Goal: Task Accomplishment & Management: Use online tool/utility

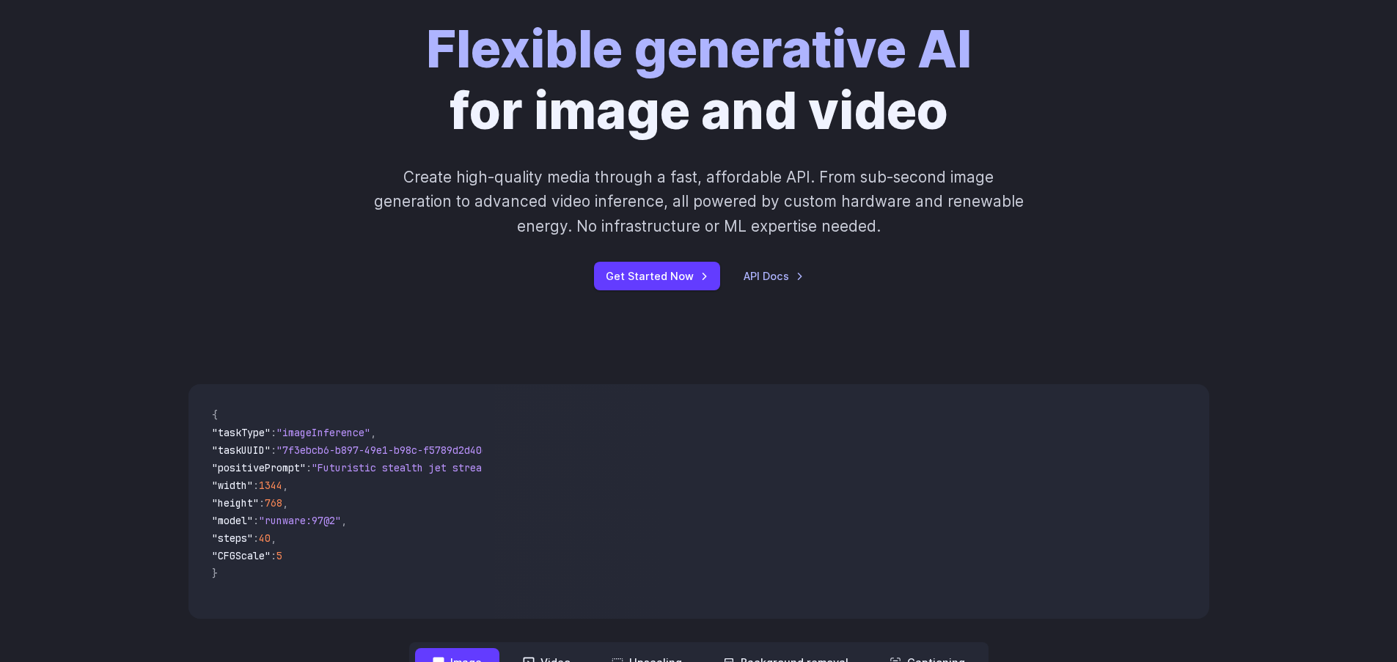
scroll to position [176, 0]
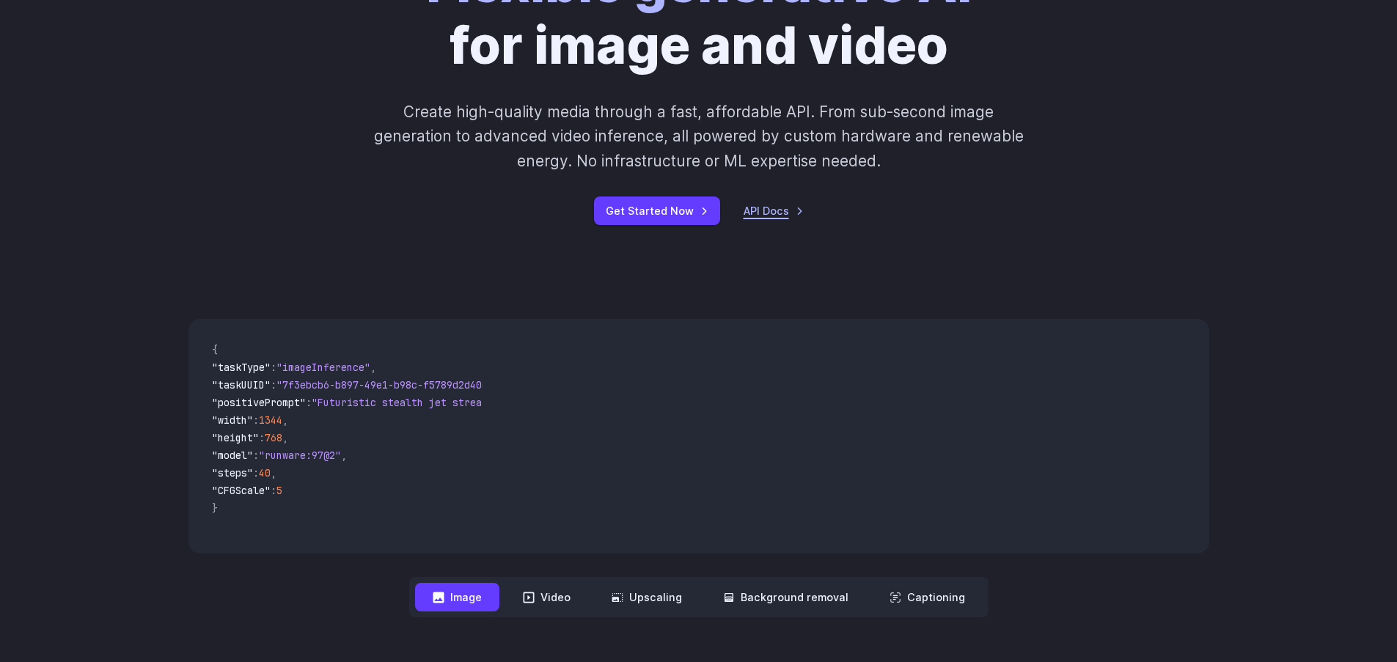
click at [772, 212] on link "API Docs" at bounding box center [773, 210] width 60 height 17
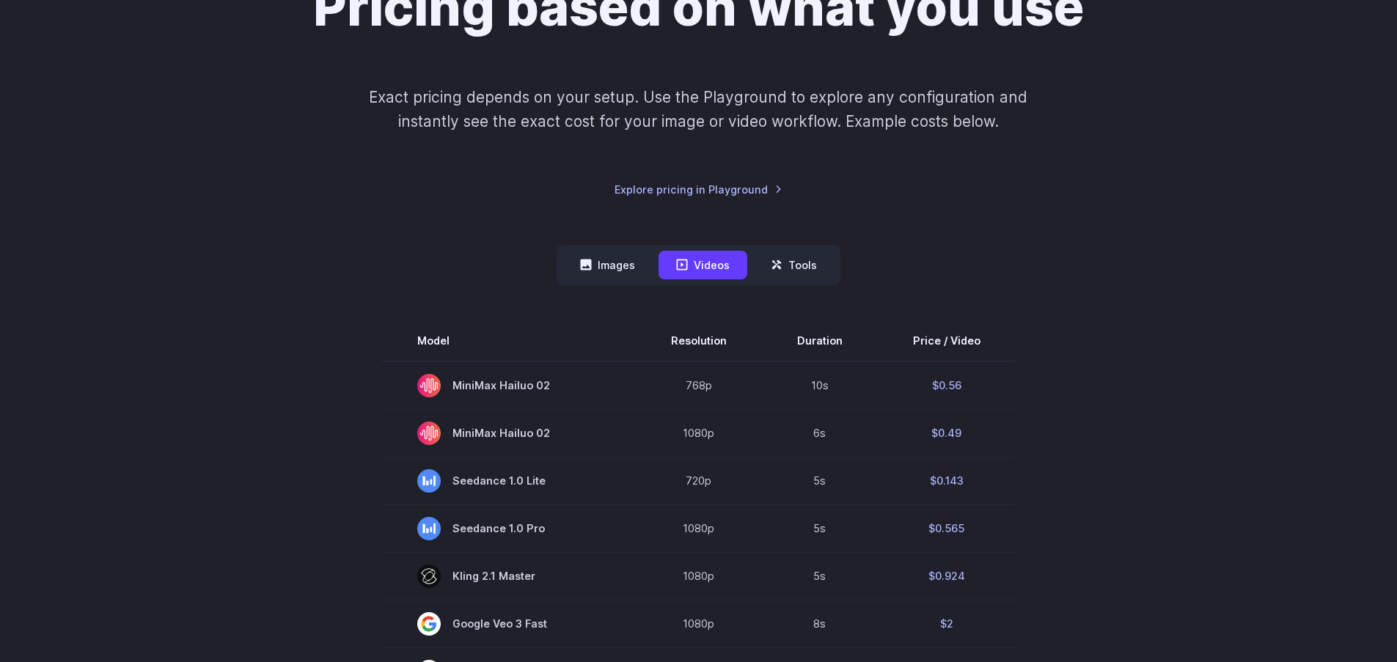
scroll to position [264, 0]
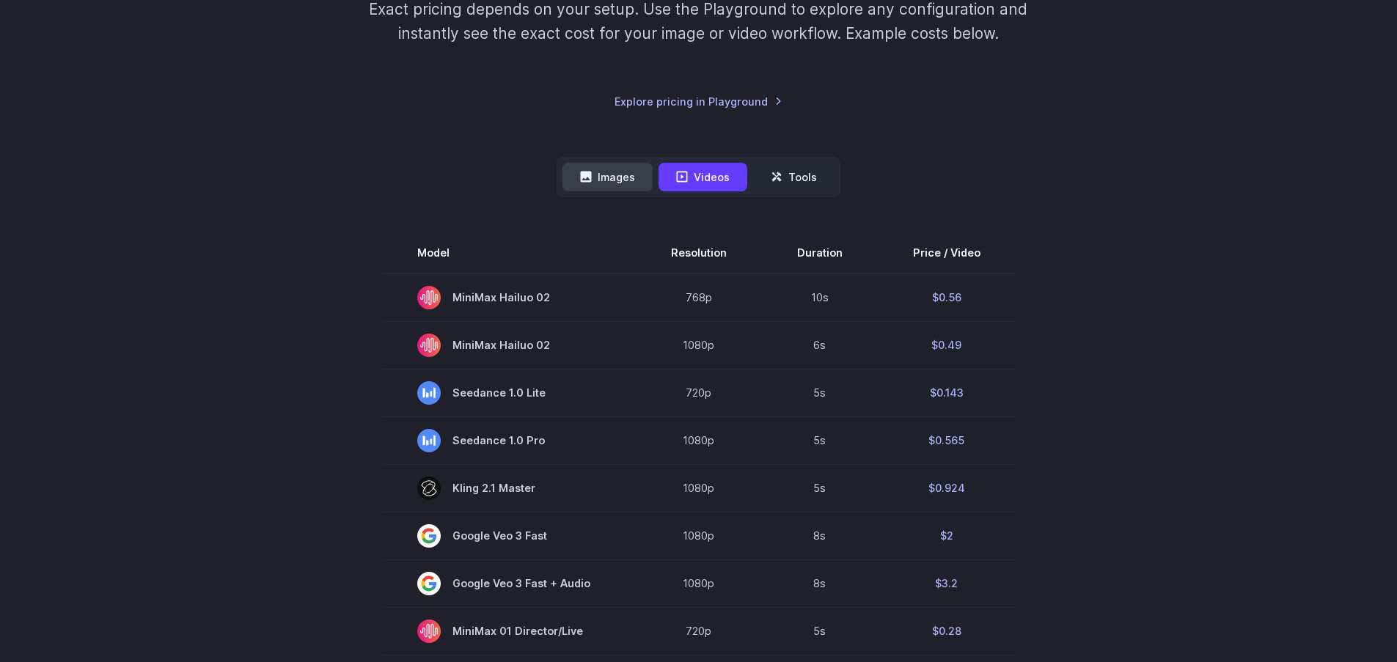
click at [612, 180] on button "Images" at bounding box center [607, 177] width 90 height 29
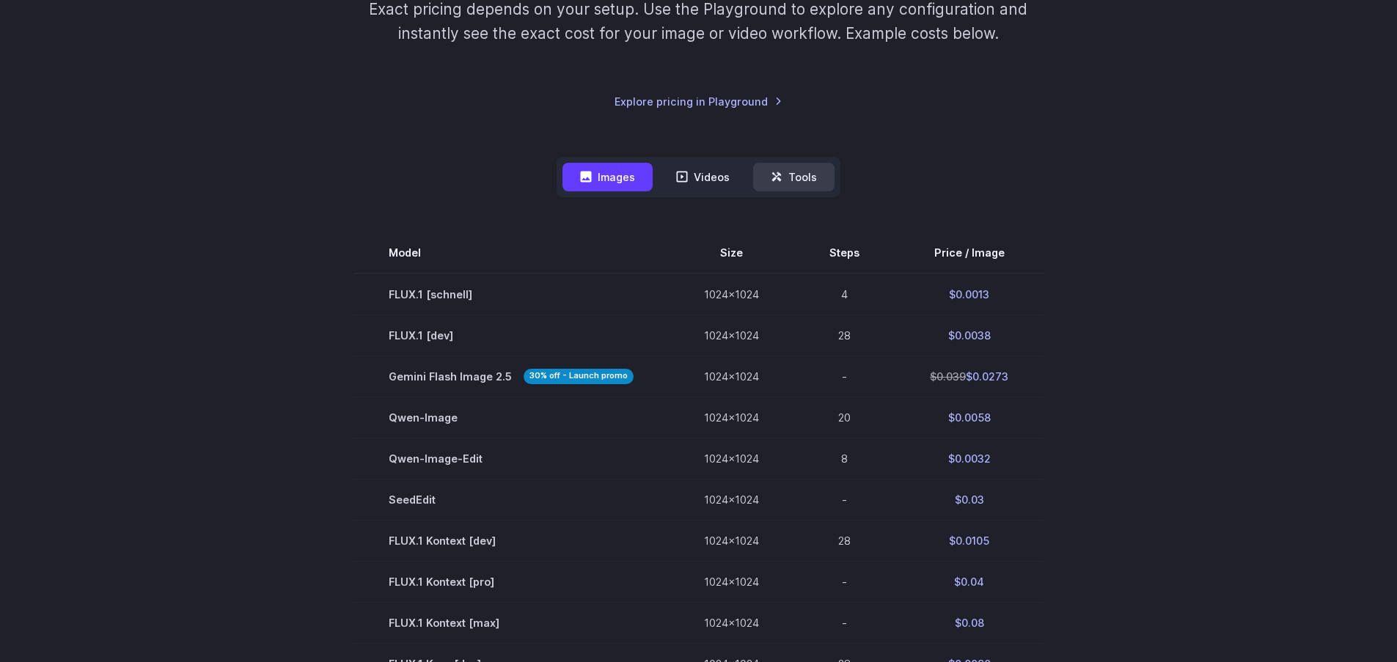
click at [801, 177] on button "Tools" at bounding box center [793, 177] width 81 height 29
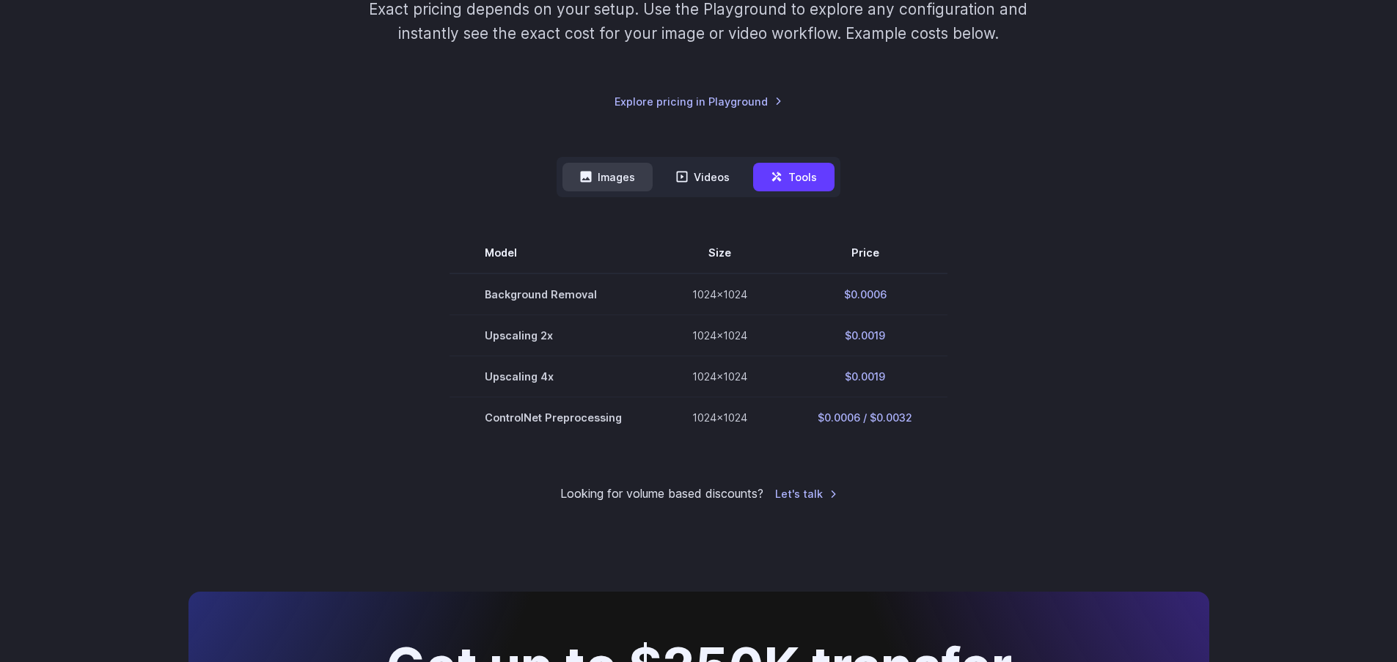
click at [628, 177] on button "Images" at bounding box center [607, 177] width 90 height 29
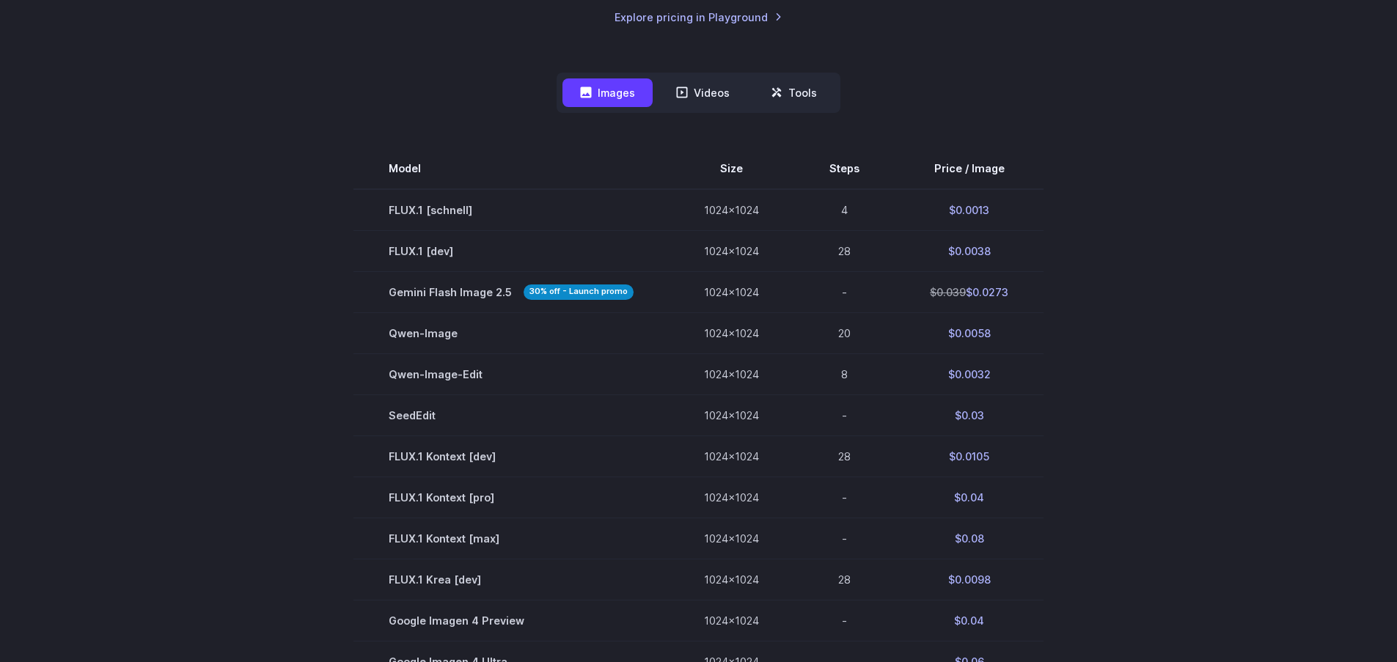
scroll to position [352, 0]
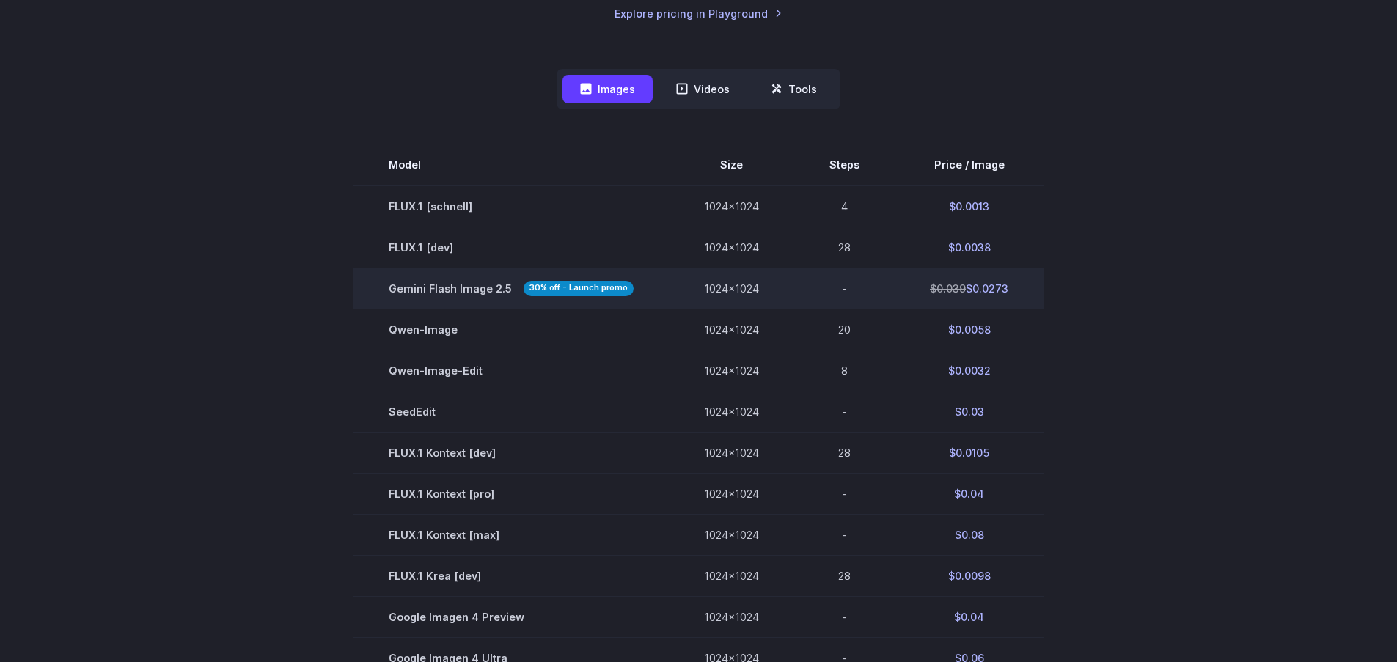
drag, startPoint x: 1007, startPoint y: 290, endPoint x: 974, endPoint y: 284, distance: 33.4
click at [974, 284] on td "$0.039 $0.0273" at bounding box center [968, 288] width 149 height 41
copy td "0.0273"
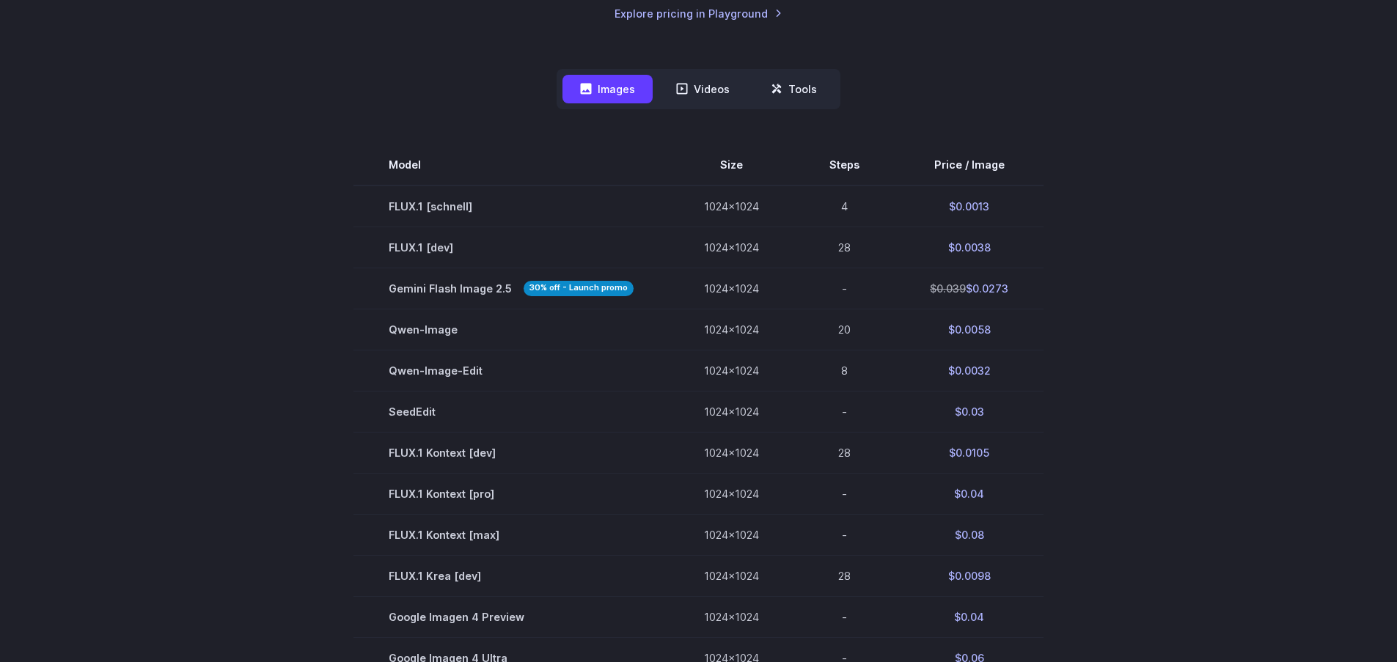
click at [1254, 231] on div "Pricing based on what you use Exact pricing depends on your setup. Use the Play…" at bounding box center [698, 416] width 1397 height 1372
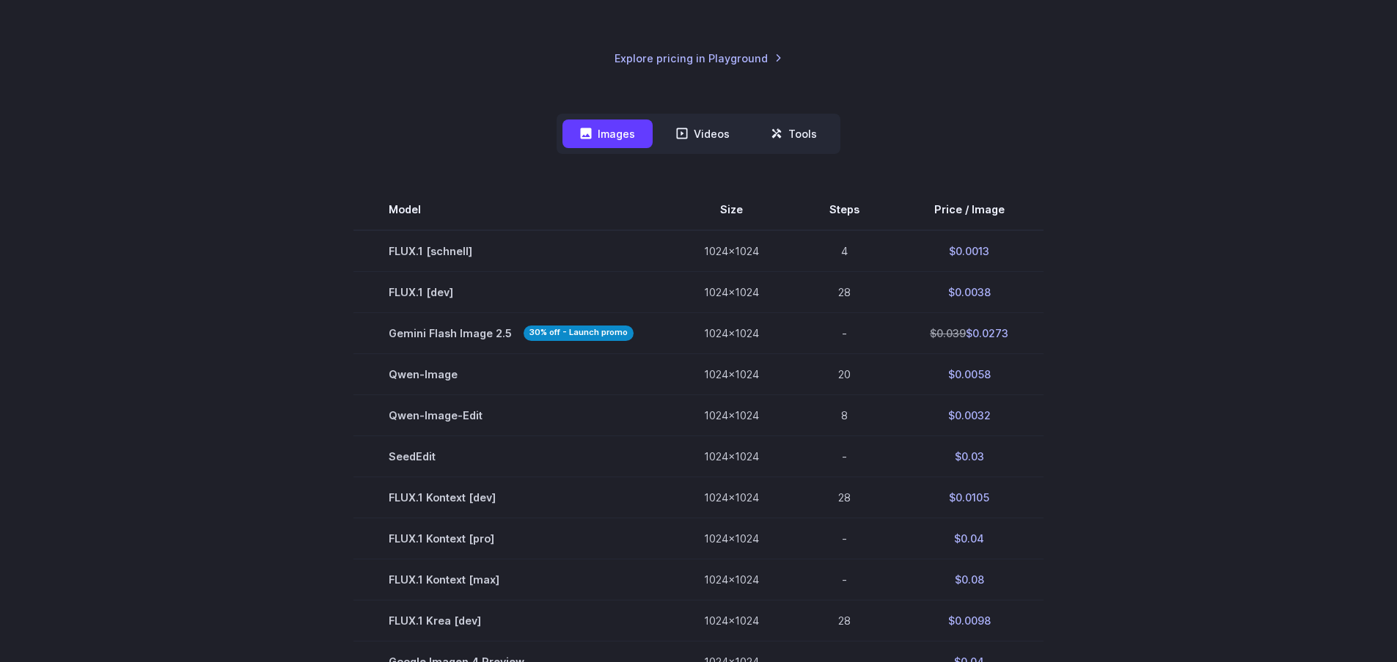
scroll to position [0, 0]
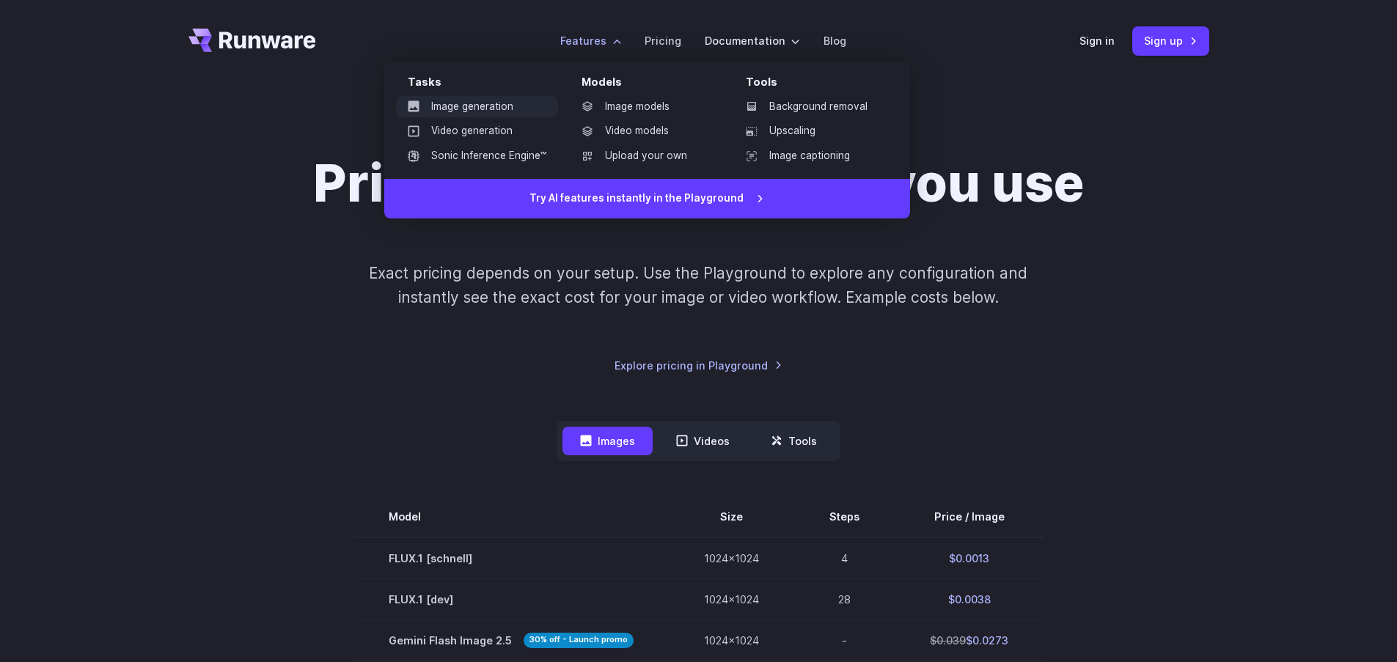
click at [497, 105] on link "Image generation" at bounding box center [477, 107] width 162 height 22
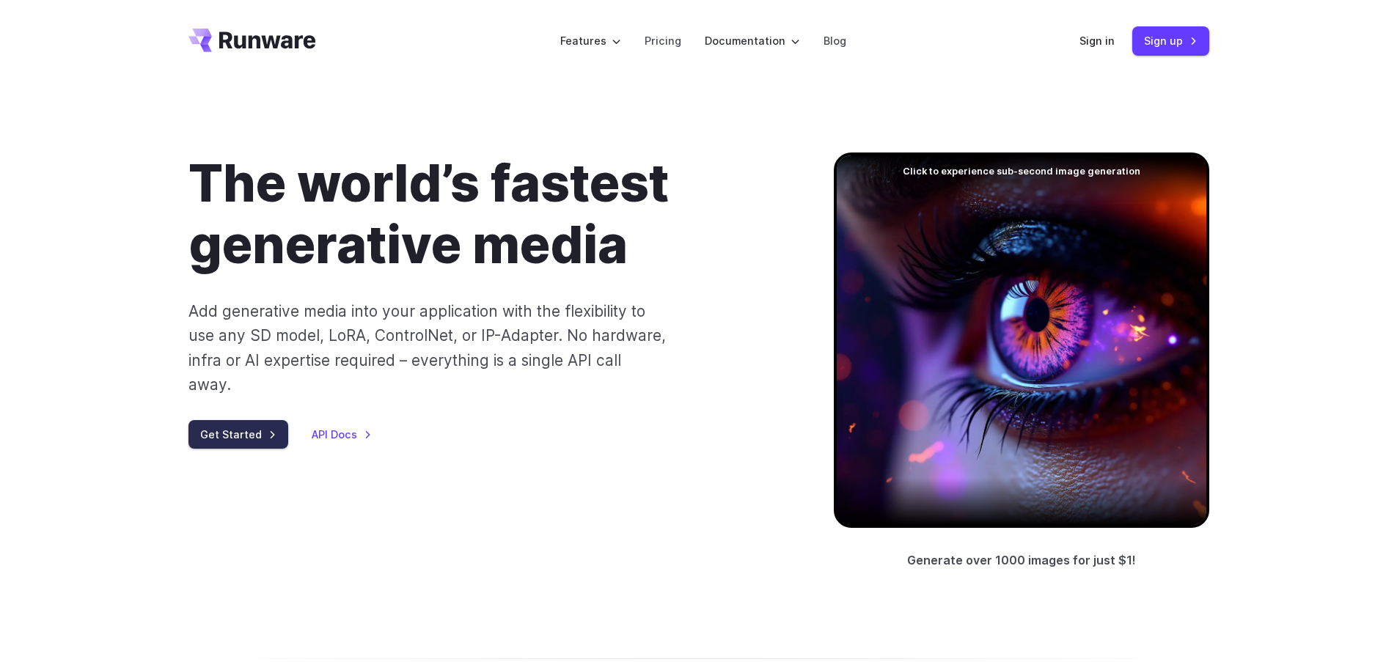
click at [227, 420] on link "Get Started" at bounding box center [238, 434] width 100 height 29
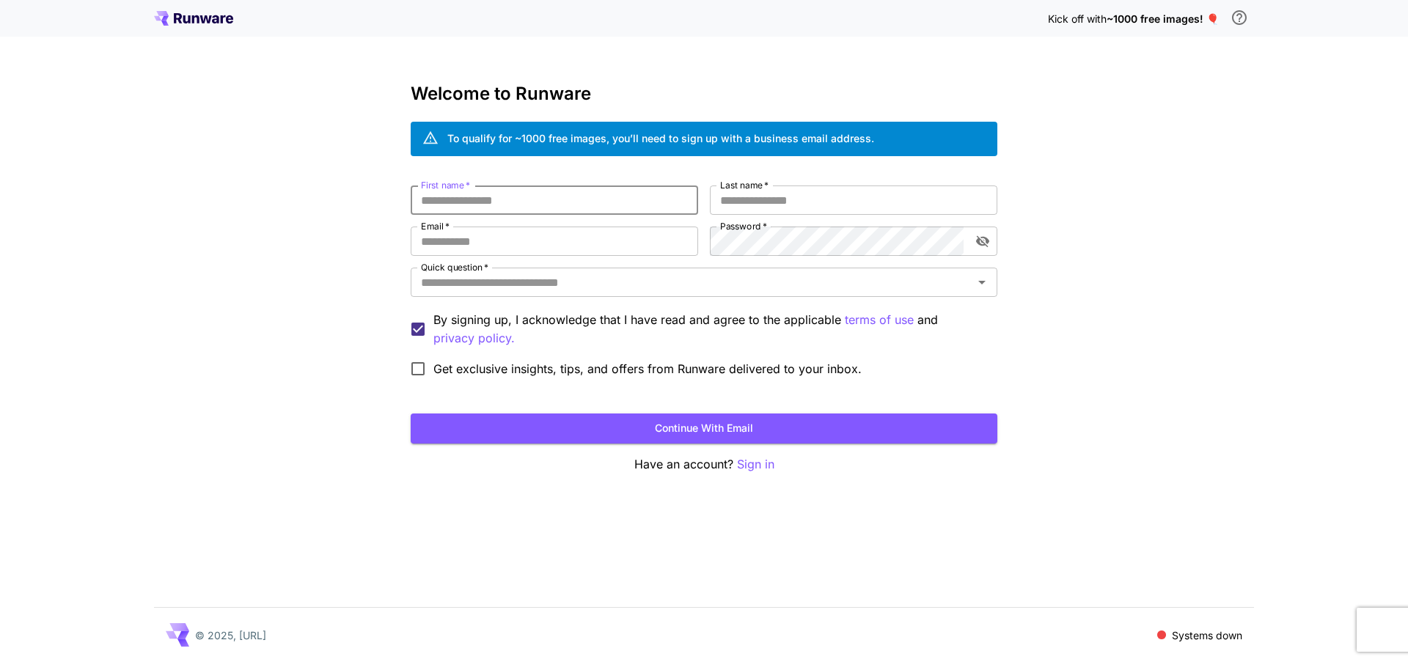
click at [608, 189] on input "First name   *" at bounding box center [554, 199] width 287 height 29
click at [665, 282] on input "Quick question   *" at bounding box center [691, 282] width 553 height 21
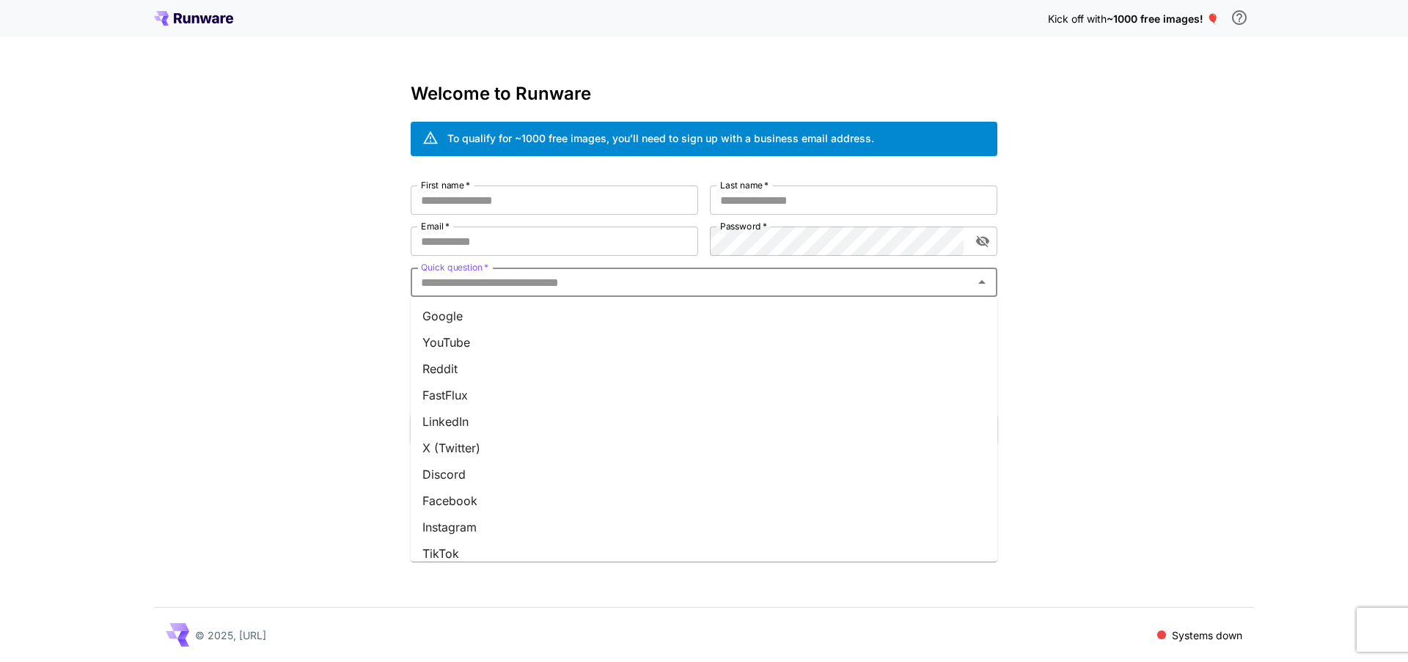
click at [479, 309] on li "Google" at bounding box center [704, 316] width 586 height 26
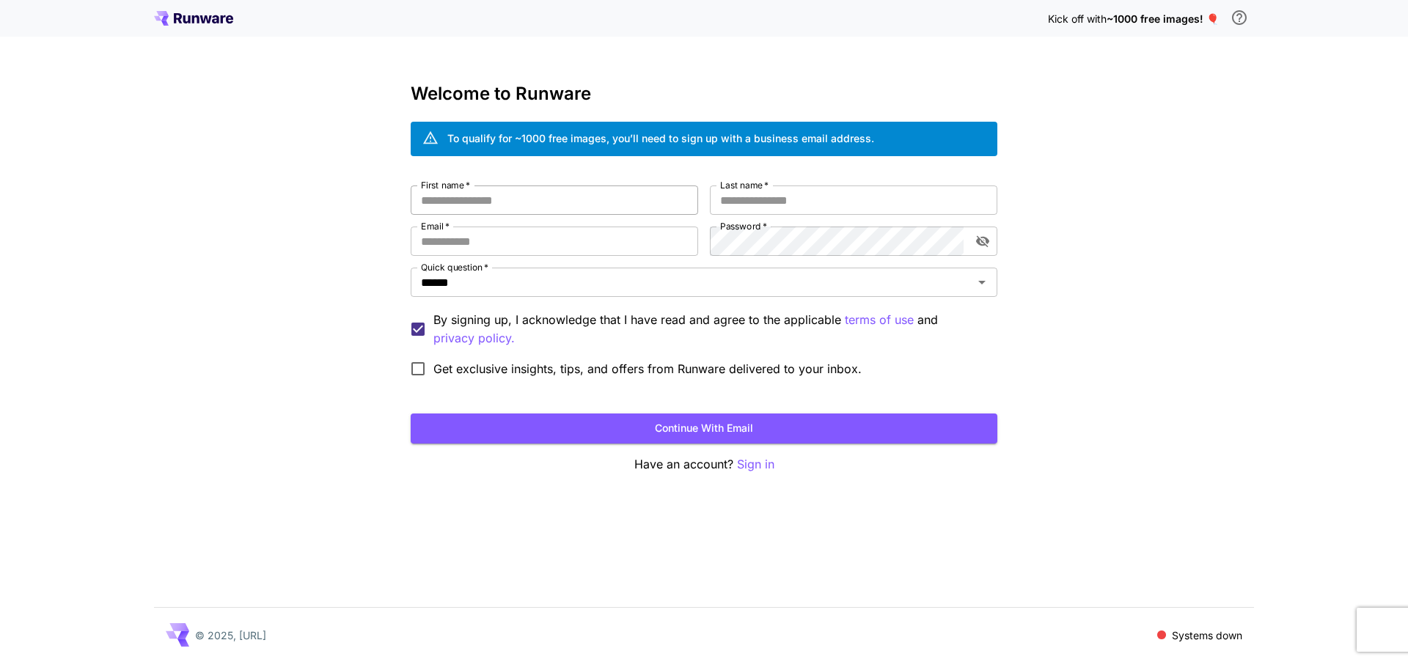
click at [464, 205] on input "First name   *" at bounding box center [554, 199] width 287 height 29
click at [471, 200] on input "First name   *" at bounding box center [554, 199] width 287 height 29
click at [741, 194] on input "Last name   *" at bounding box center [853, 199] width 287 height 29
click at [632, 238] on input "Email   *" at bounding box center [554, 241] width 287 height 29
type input "**********"
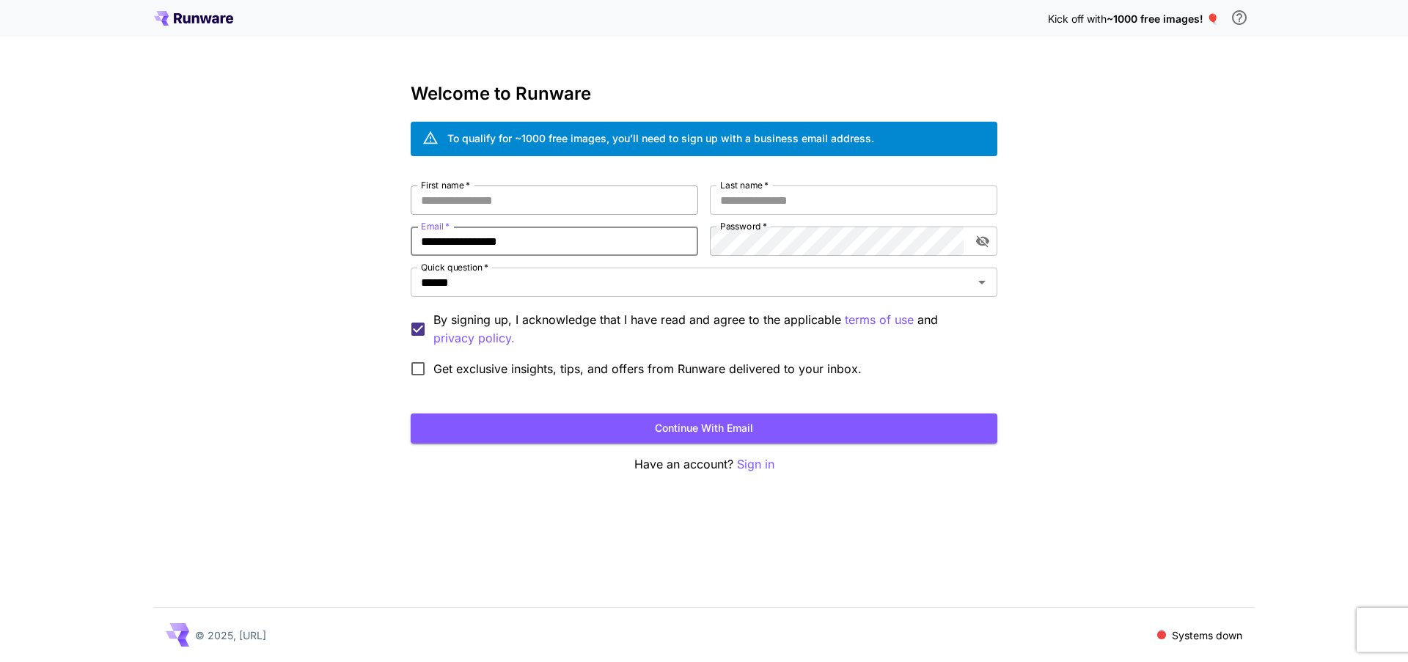
click at [603, 204] on input "First name   *" at bounding box center [554, 199] width 287 height 29
type input "******"
type input "*******"
click at [1158, 240] on div "**********" at bounding box center [704, 331] width 1408 height 662
click at [647, 365] on span "Get exclusive insights, tips, and offers from Runware delivered to your inbox." at bounding box center [647, 369] width 428 height 18
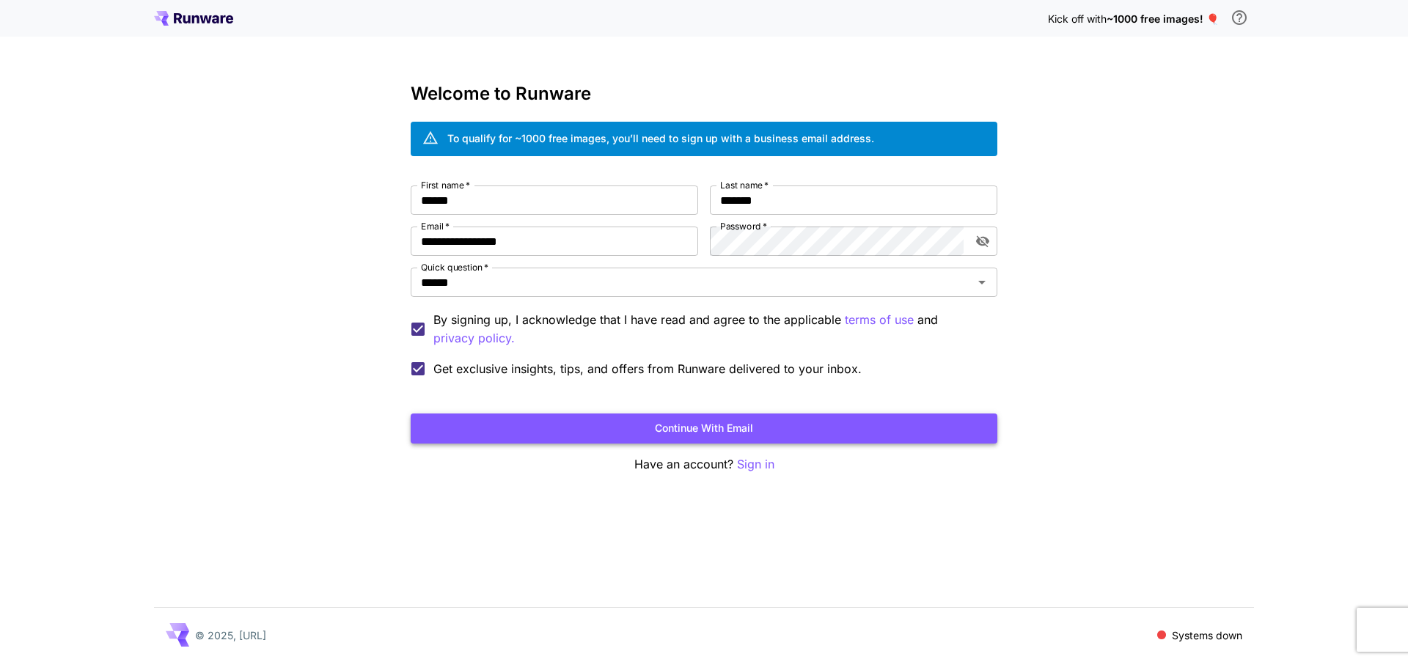
click at [747, 427] on button "Continue with email" at bounding box center [704, 428] width 586 height 30
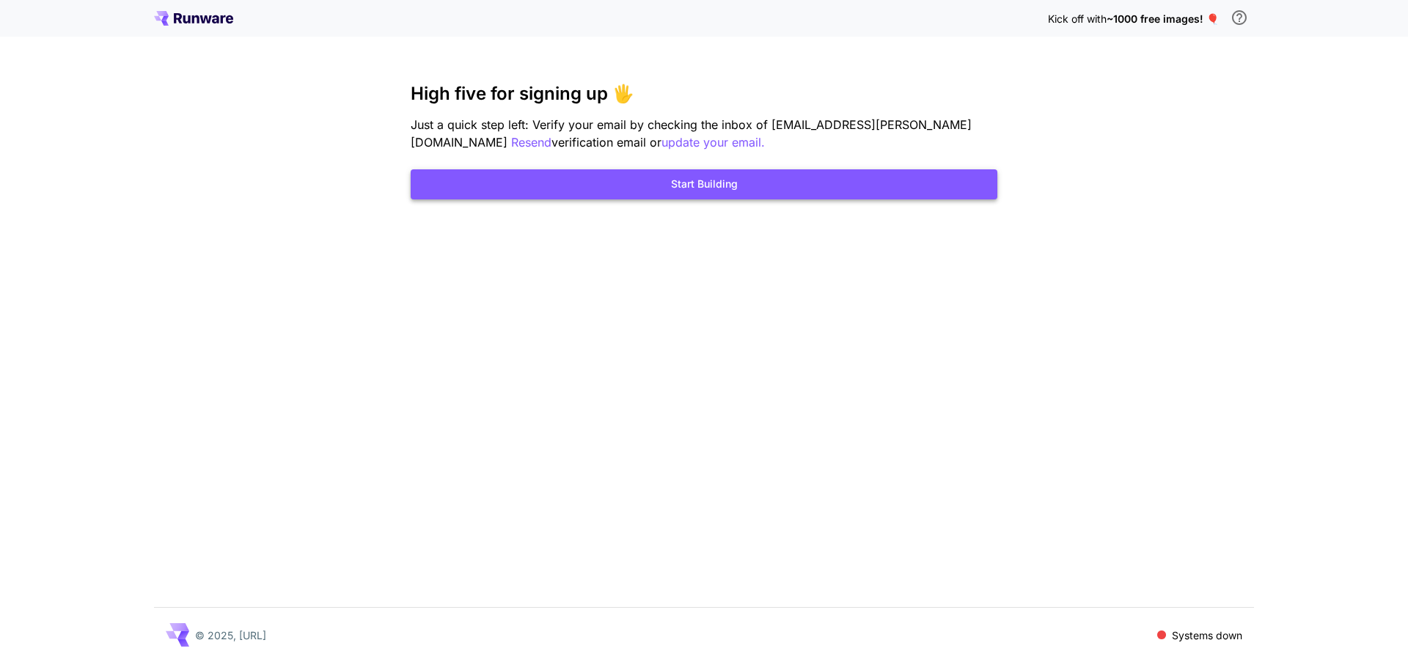
click at [732, 194] on button "Start Building" at bounding box center [704, 184] width 586 height 30
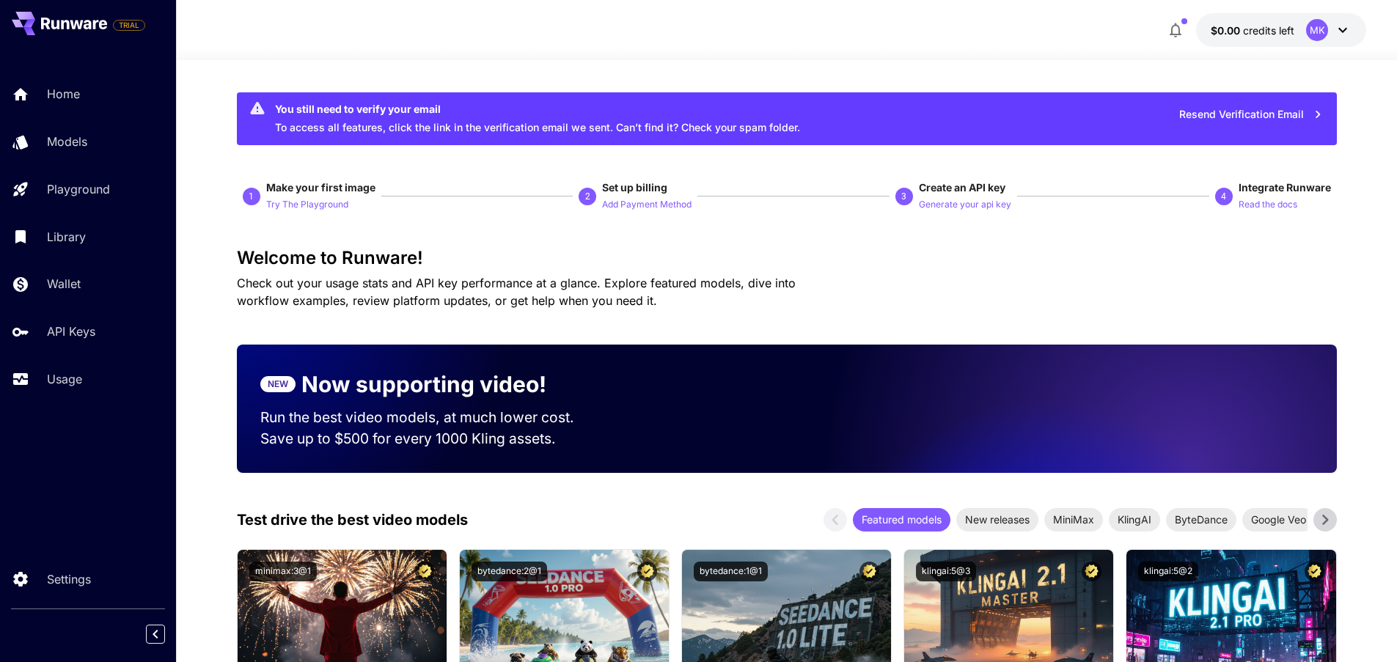
click at [1347, 29] on icon at bounding box center [1342, 30] width 18 height 18
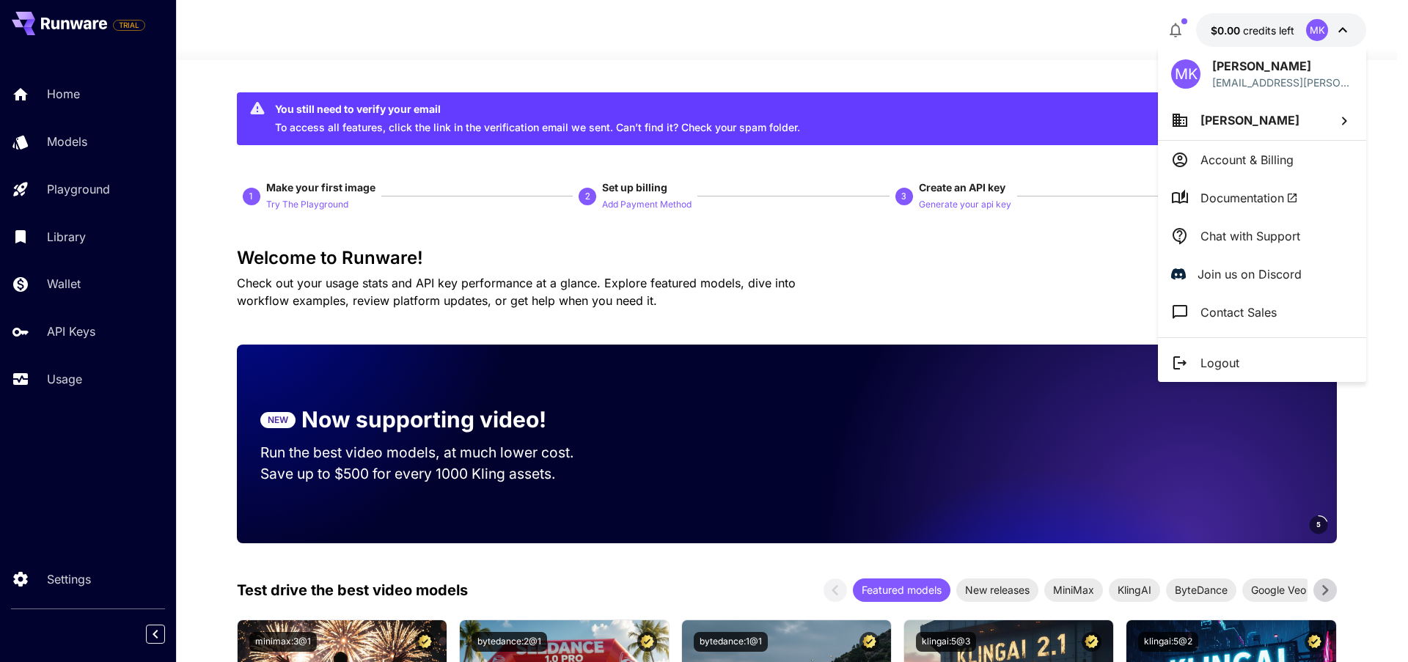
click at [1003, 301] on div at bounding box center [704, 331] width 1408 height 662
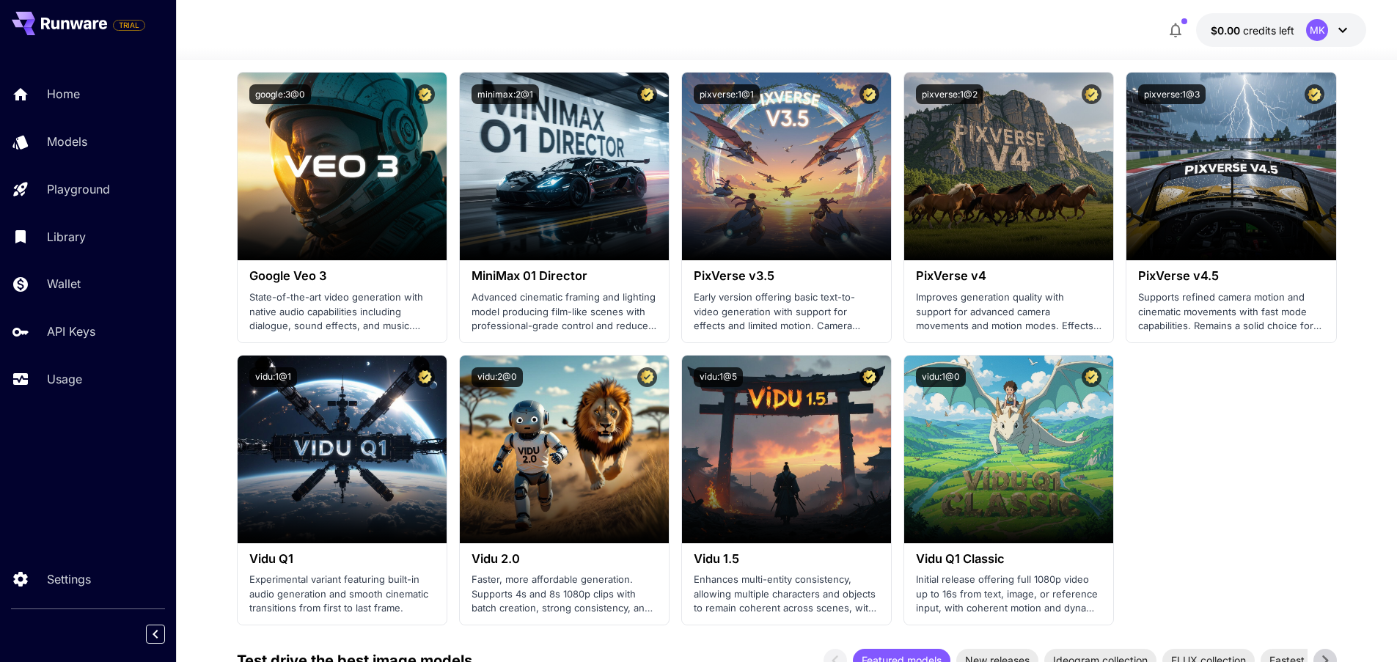
scroll to position [1122, 0]
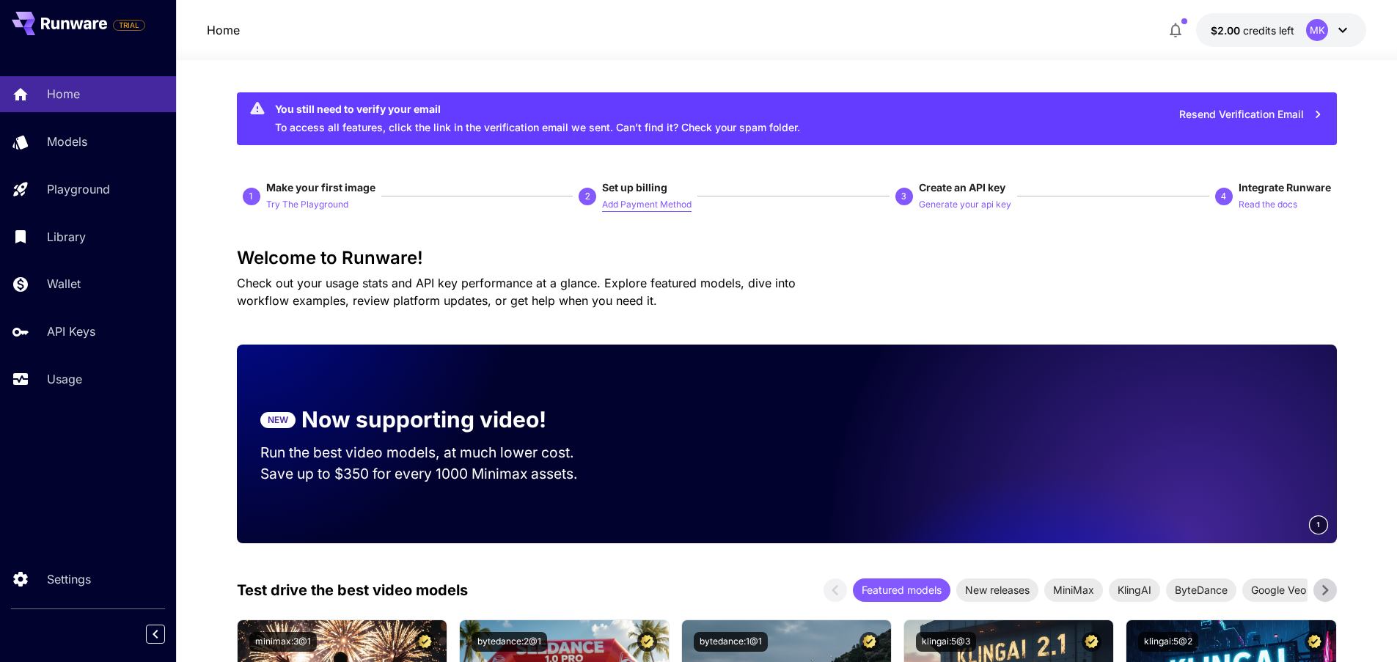
click at [652, 204] on p "Add Payment Method" at bounding box center [646, 205] width 89 height 14
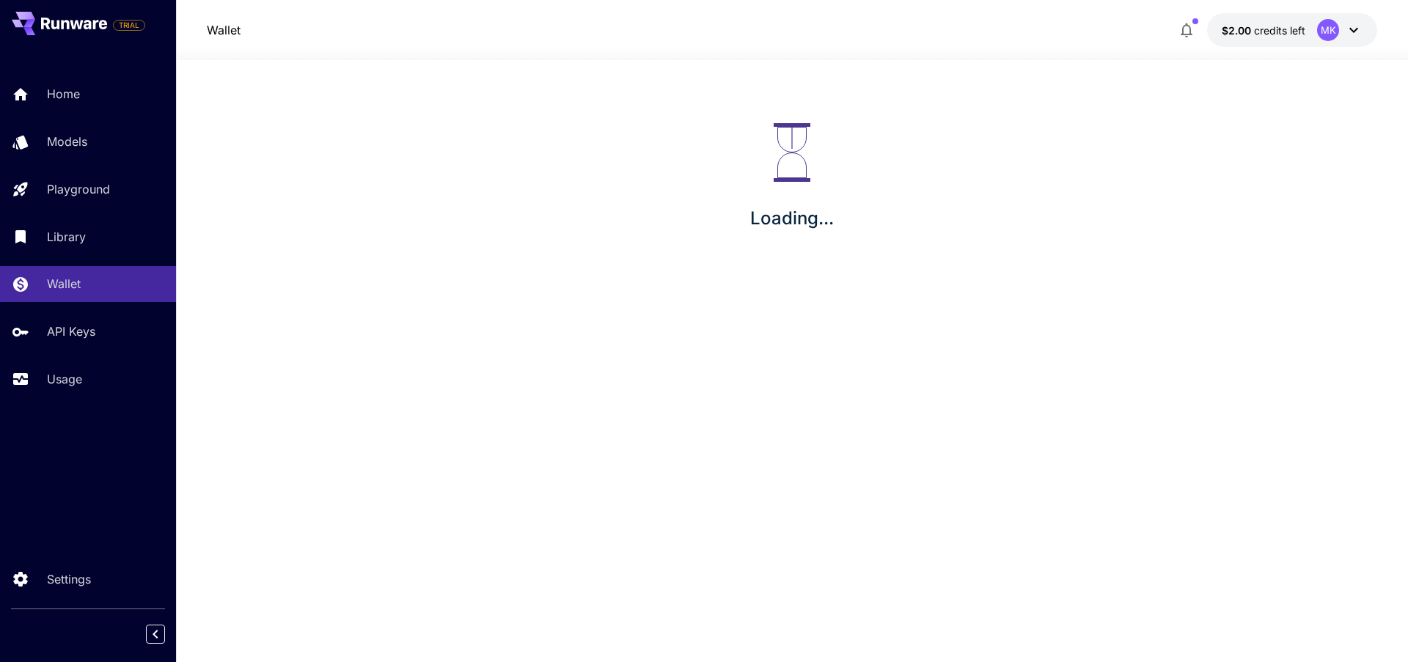
click at [1353, 26] on icon at bounding box center [1353, 30] width 18 height 18
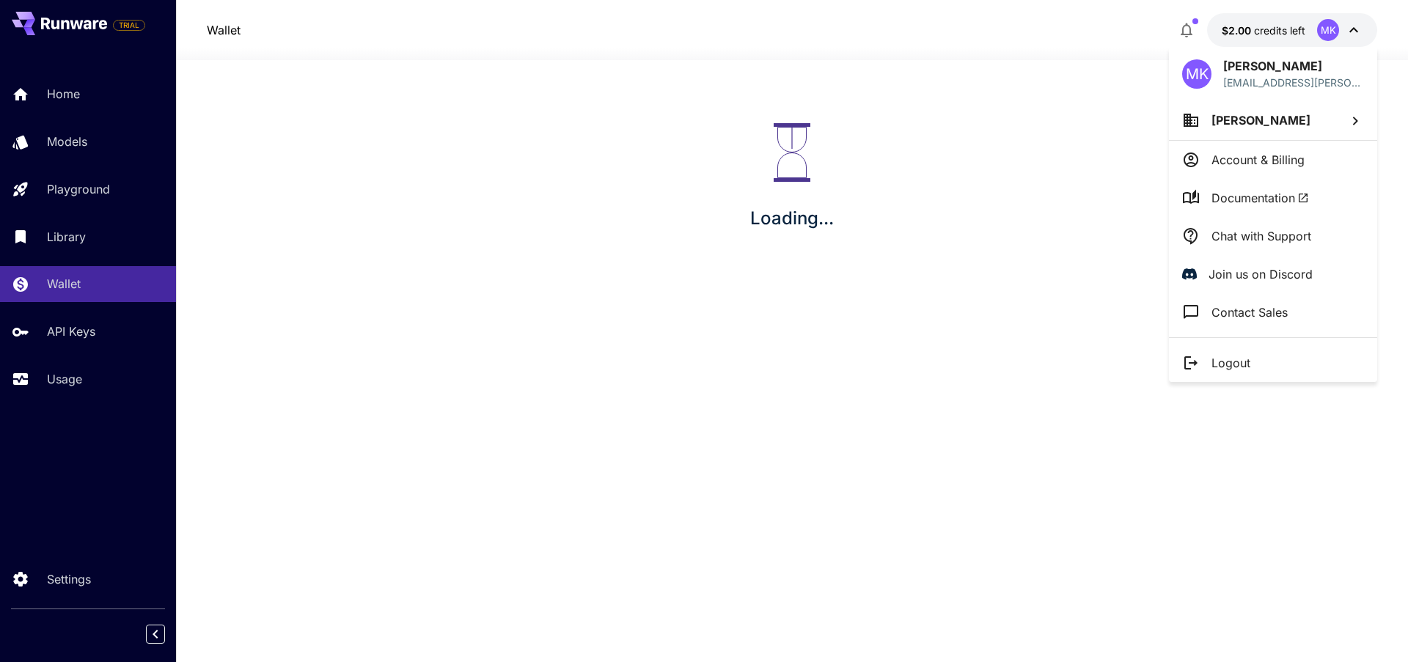
click at [1353, 26] on div at bounding box center [704, 331] width 1408 height 662
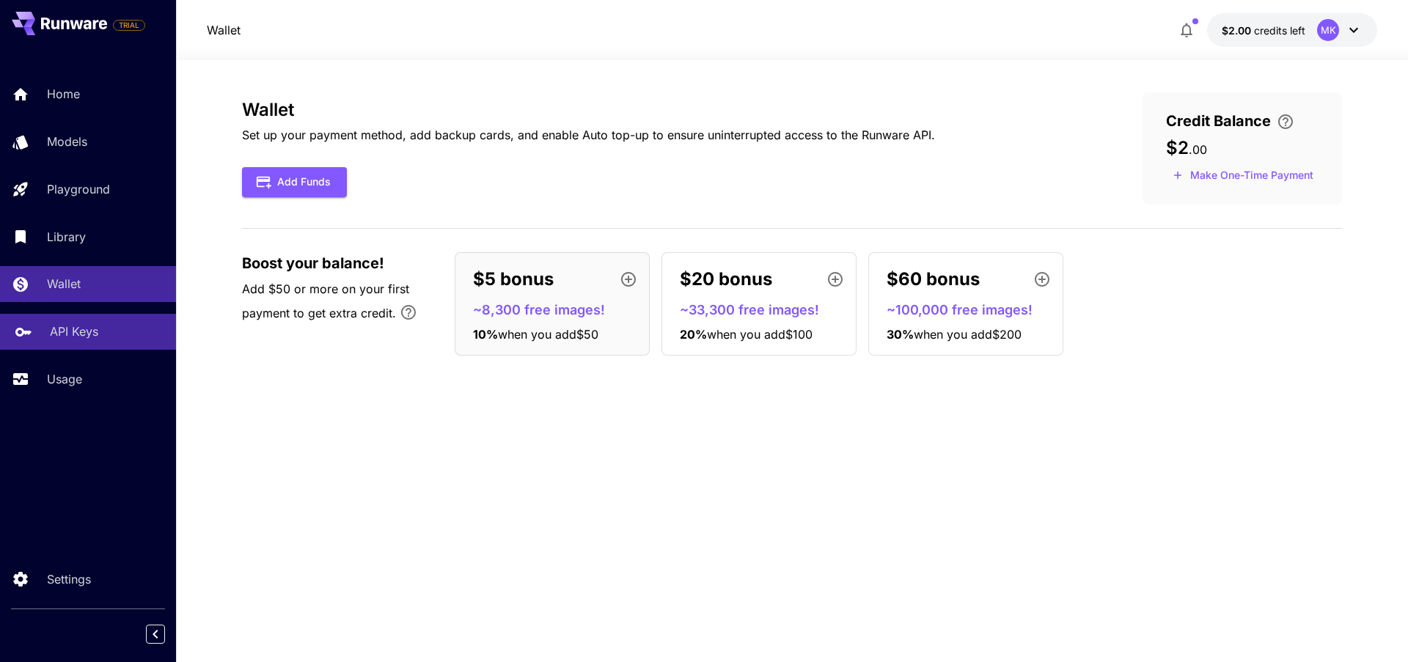
click at [65, 331] on p "API Keys" at bounding box center [74, 332] width 48 height 18
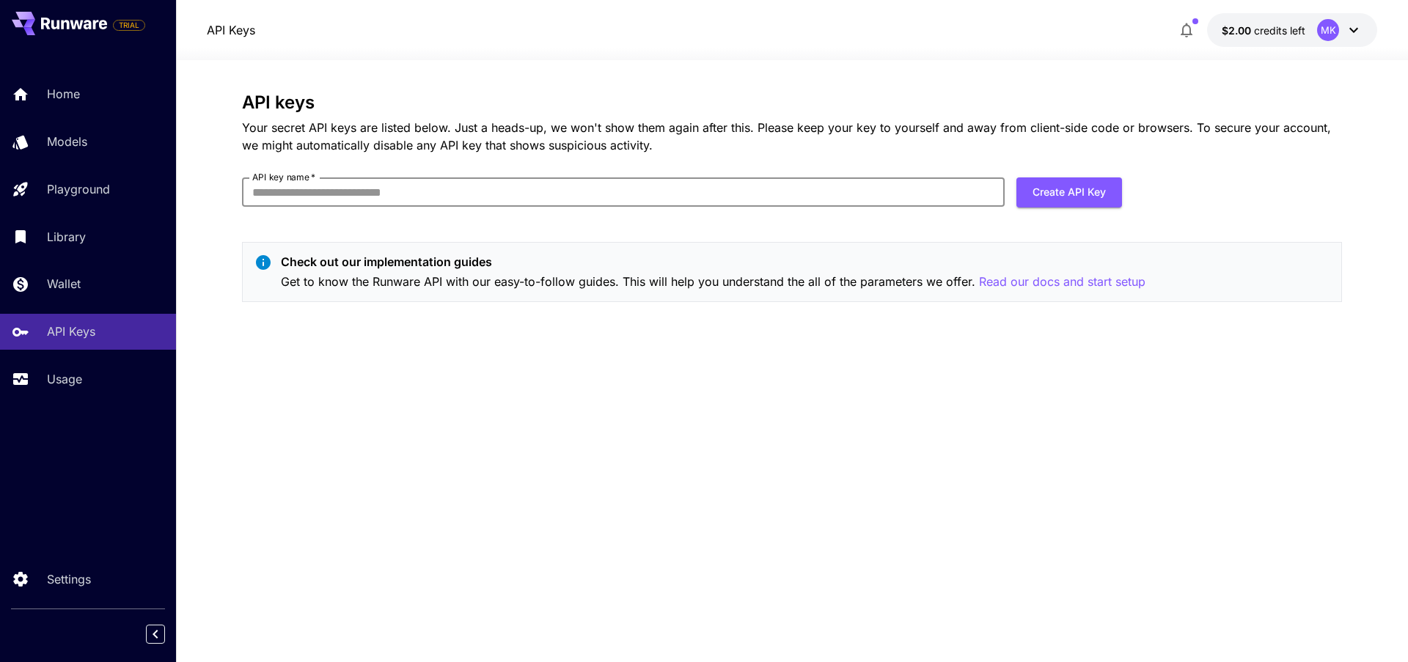
click at [502, 196] on input "API key name   *" at bounding box center [623, 191] width 762 height 29
click at [513, 193] on input "API key name   *" at bounding box center [623, 191] width 762 height 29
click at [685, 422] on div "API keys Your secret API keys are listed below. Just a heads-up, we won't show …" at bounding box center [792, 360] width 1100 height 537
click at [542, 185] on input "API key name   *" at bounding box center [623, 191] width 762 height 29
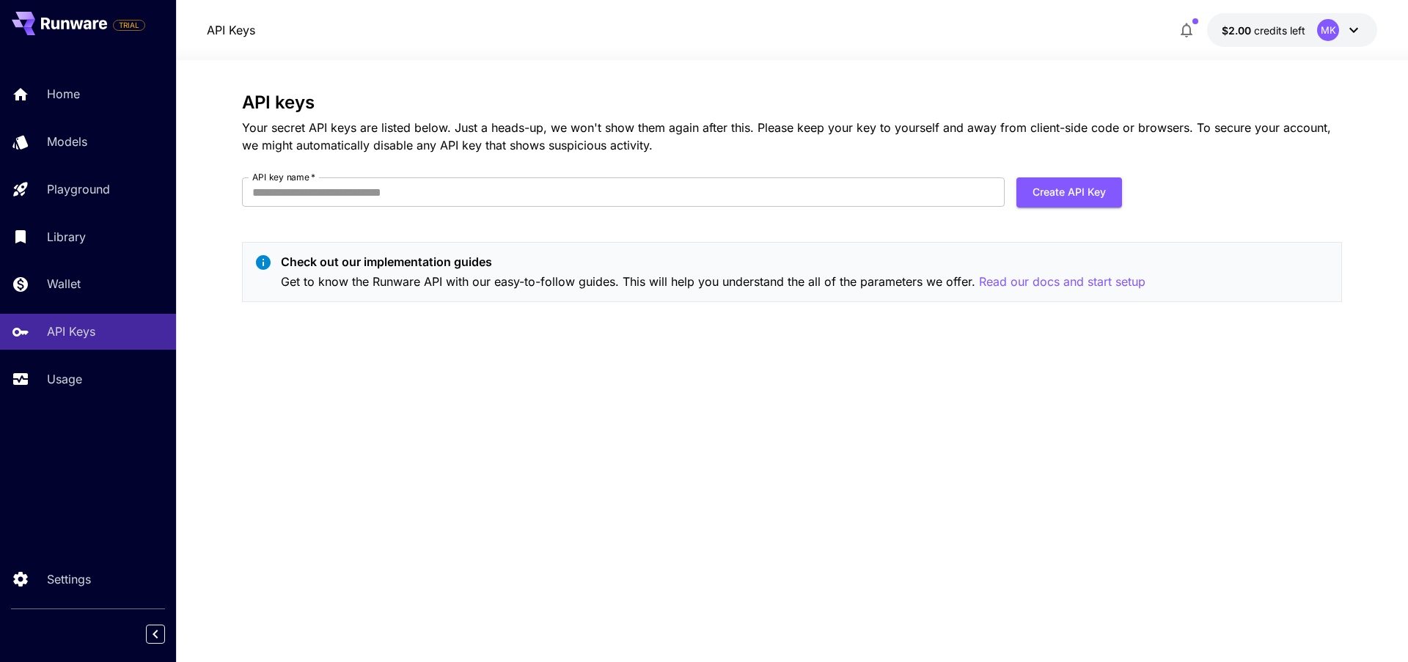
click at [560, 391] on div "API keys Your secret API keys are listed below. Just a heads-up, we won't show …" at bounding box center [792, 360] width 1100 height 537
click at [476, 195] on input "API key name   *" at bounding box center [623, 191] width 762 height 29
type input "*********"
click at [1070, 198] on button "Create API Key" at bounding box center [1069, 192] width 106 height 30
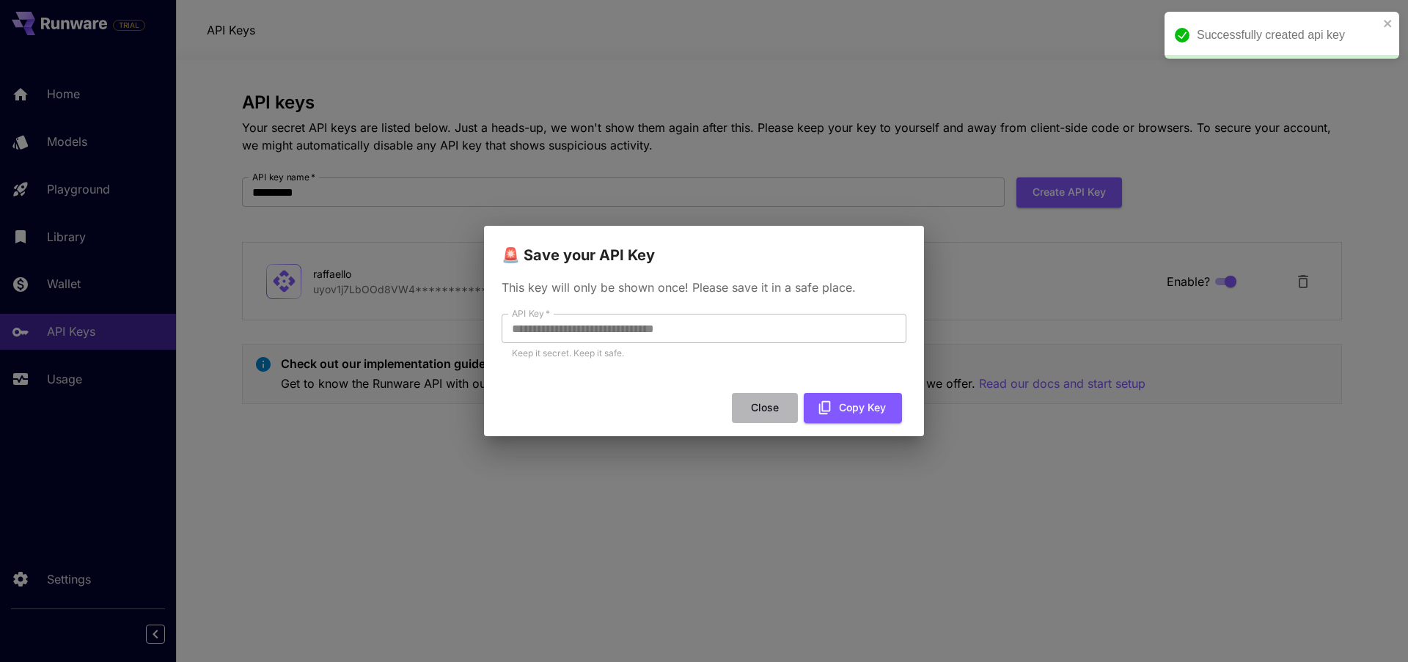
click at [761, 400] on button "Close" at bounding box center [765, 408] width 66 height 30
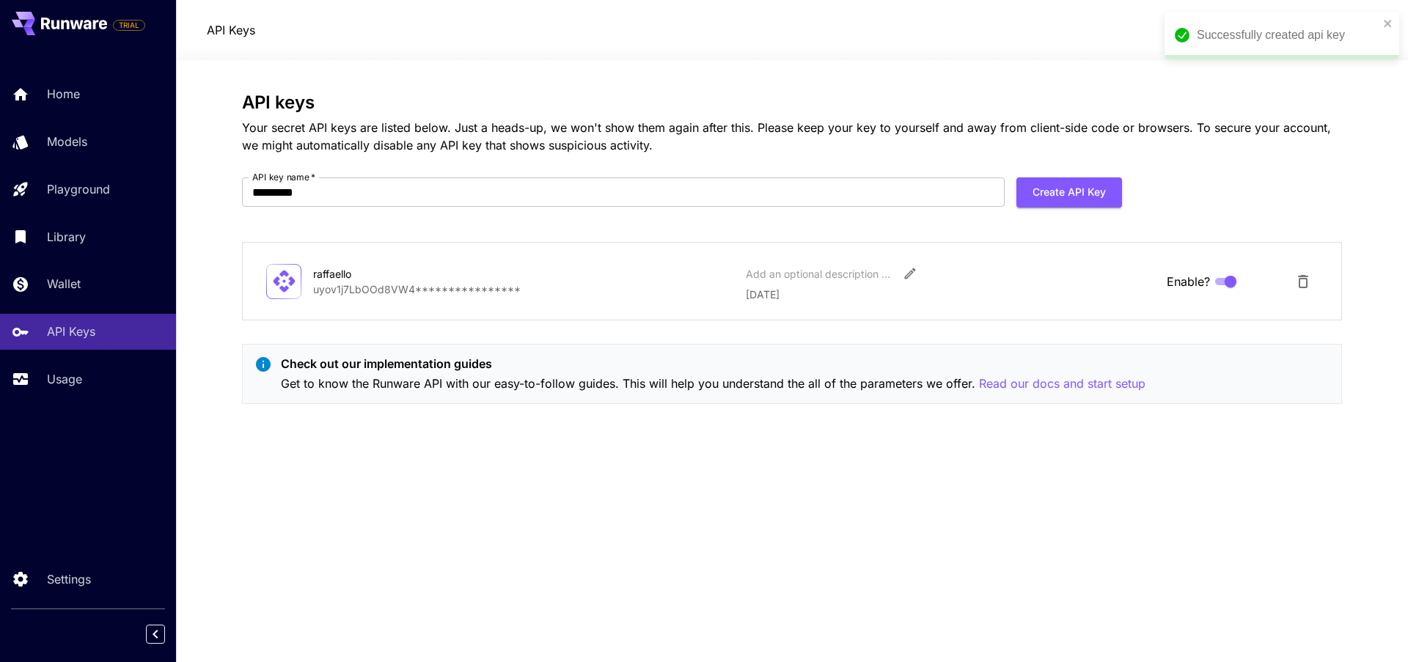
click at [375, 293] on p "**********" at bounding box center [523, 289] width 421 height 15
click at [458, 279] on div "raffaello" at bounding box center [386, 273] width 147 height 15
click at [1207, 284] on span "Enable?" at bounding box center [1187, 282] width 43 height 18
click at [397, 287] on p "**********" at bounding box center [523, 289] width 421 height 15
click at [77, 335] on p "API Keys" at bounding box center [74, 332] width 48 height 18
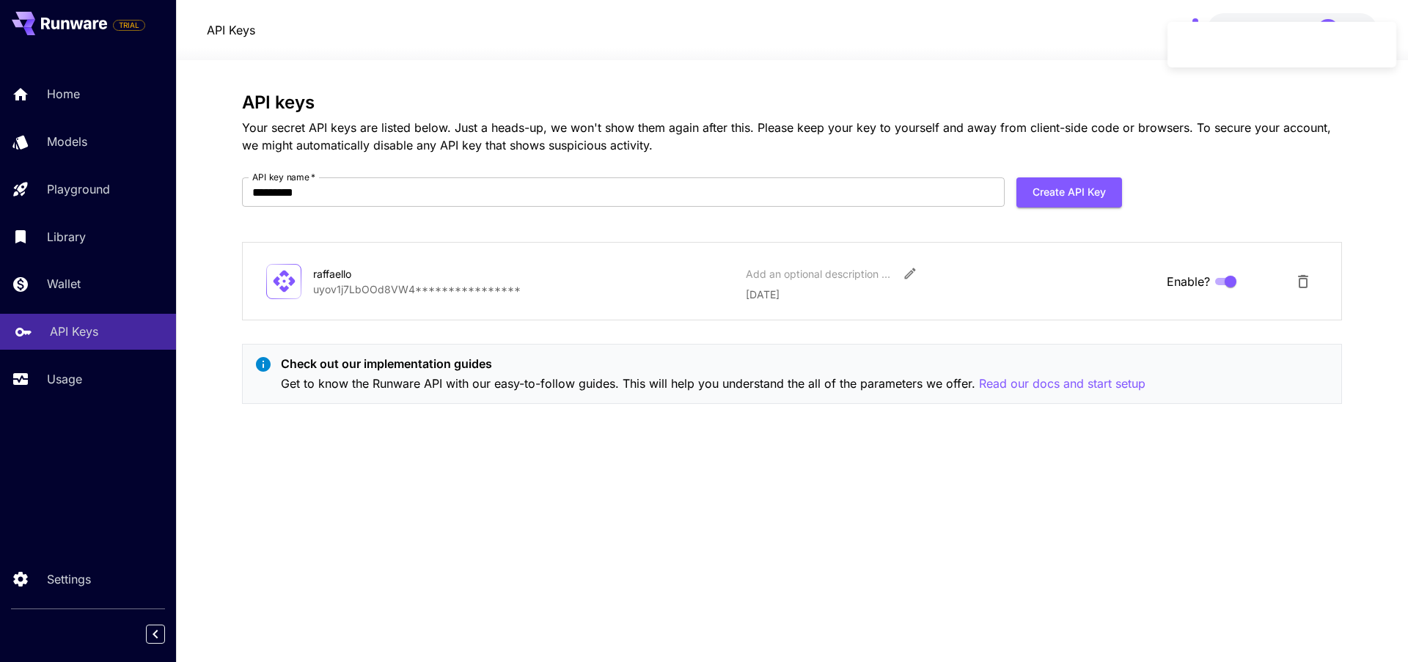
click at [93, 326] on p "API Keys" at bounding box center [74, 332] width 48 height 18
click at [902, 273] on icon "Edit" at bounding box center [909, 273] width 15 height 15
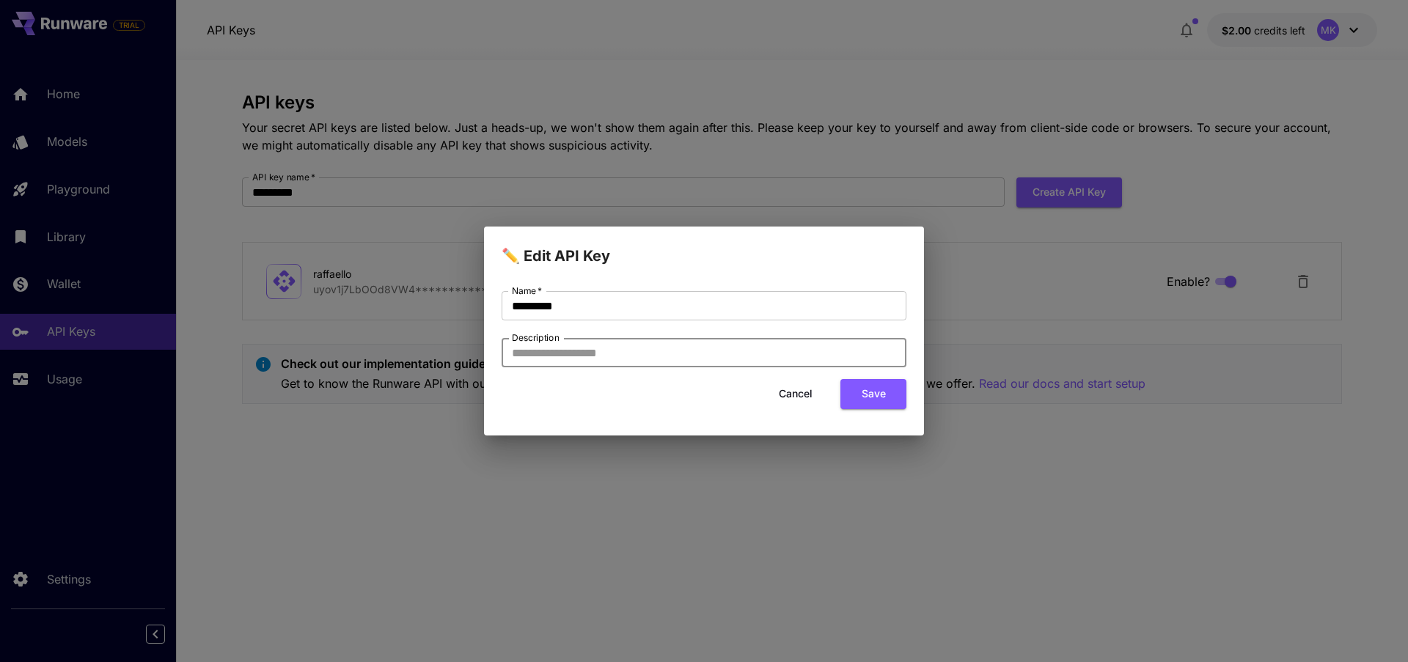
click at [726, 341] on input "Description" at bounding box center [703, 352] width 405 height 29
type input "*******"
click at [803, 391] on button "Cancel" at bounding box center [795, 394] width 66 height 30
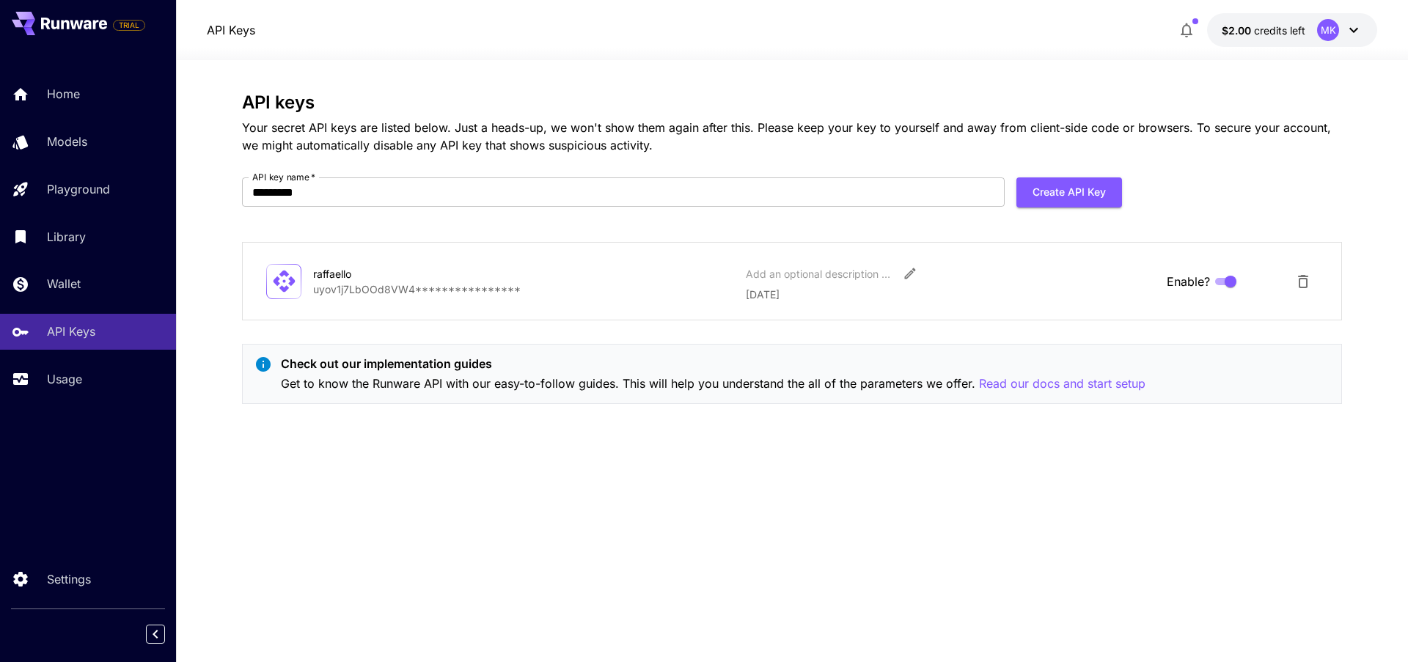
click at [802, 470] on div "**********" at bounding box center [792, 360] width 1100 height 537
click at [745, 551] on div "**********" at bounding box center [792, 360] width 1100 height 537
click at [67, 376] on p "Usage" at bounding box center [67, 379] width 35 height 18
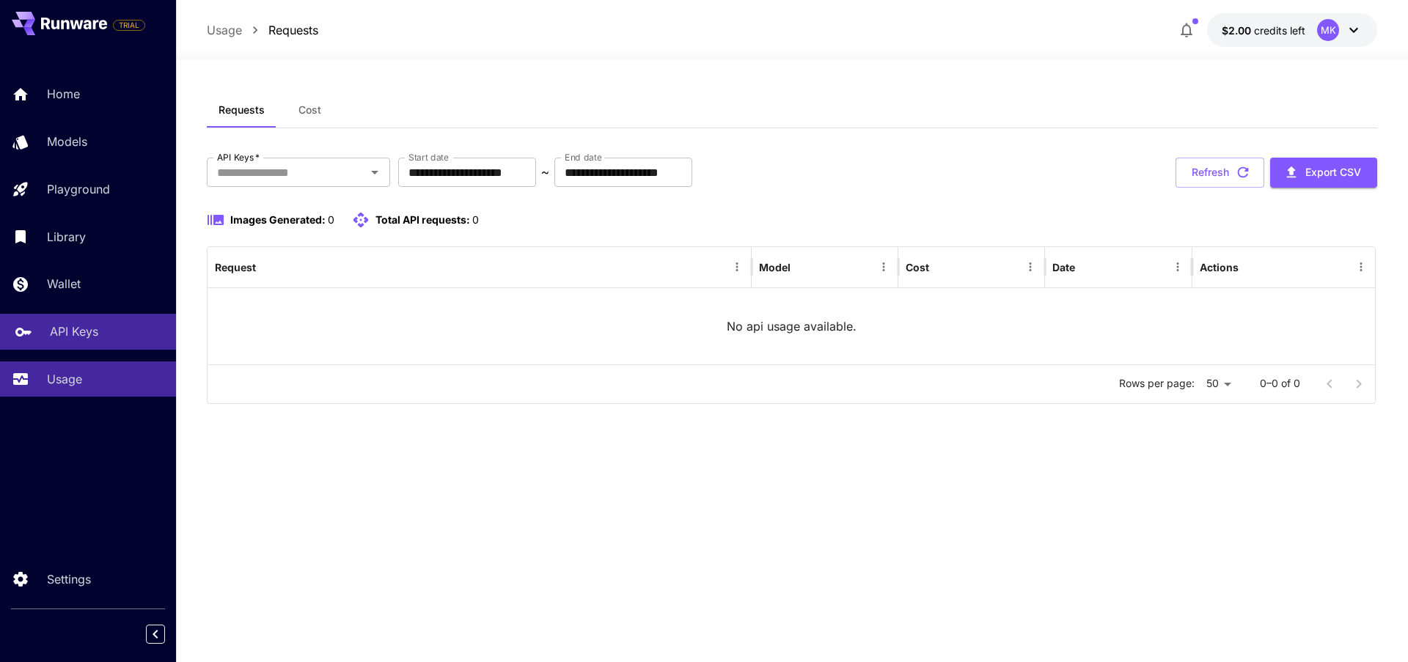
click at [80, 327] on p "API Keys" at bounding box center [74, 332] width 48 height 18
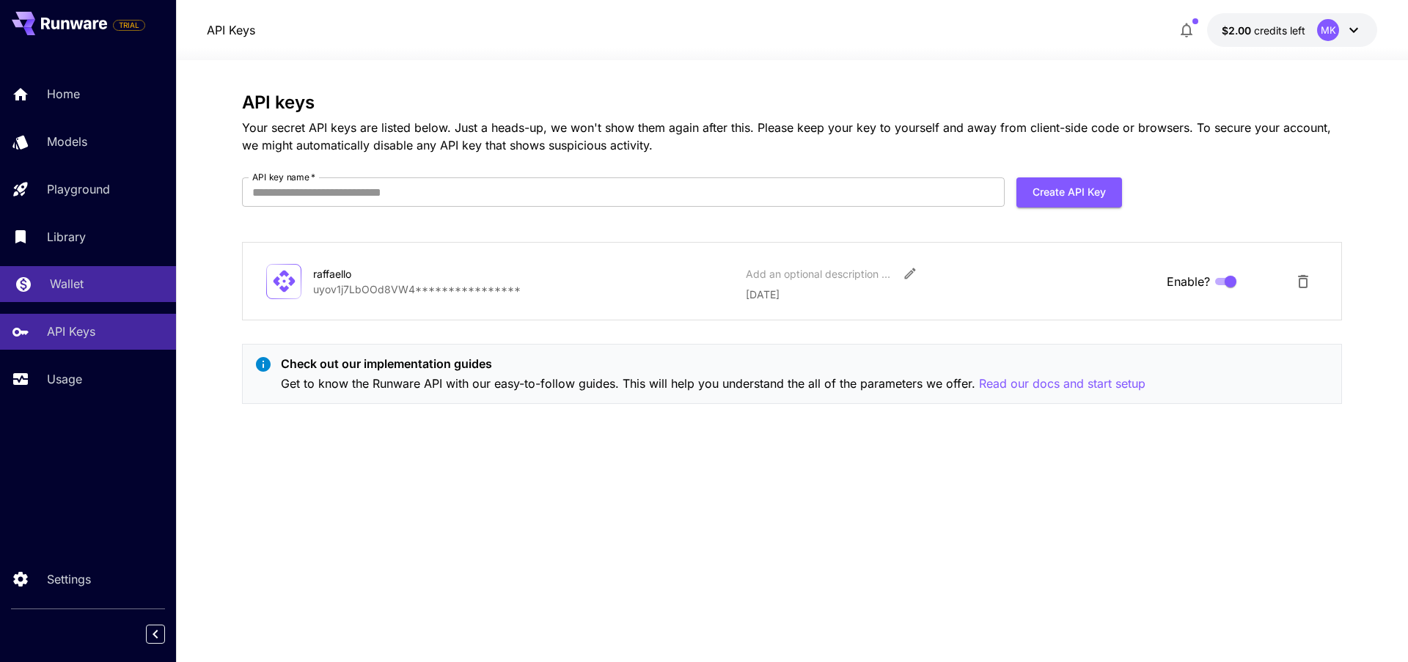
click at [74, 282] on p "Wallet" at bounding box center [67, 284] width 34 height 18
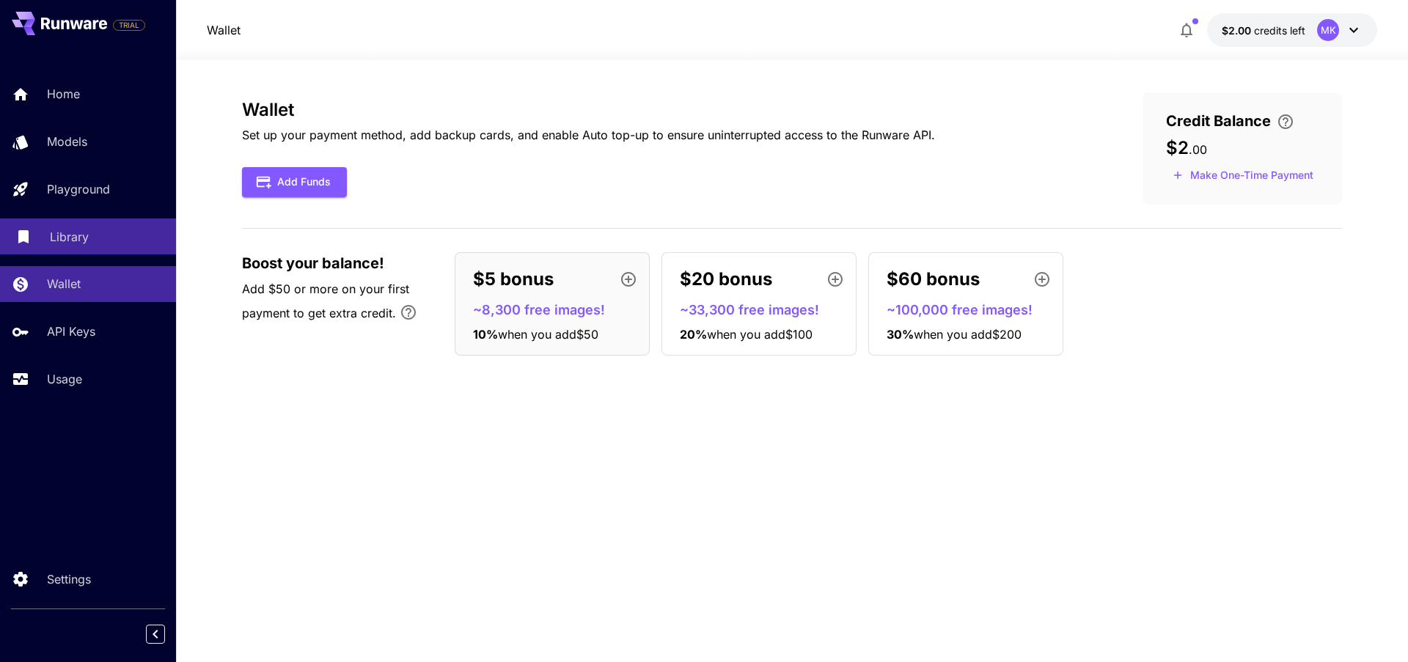
click at [45, 238] on link "Library" at bounding box center [88, 236] width 176 height 36
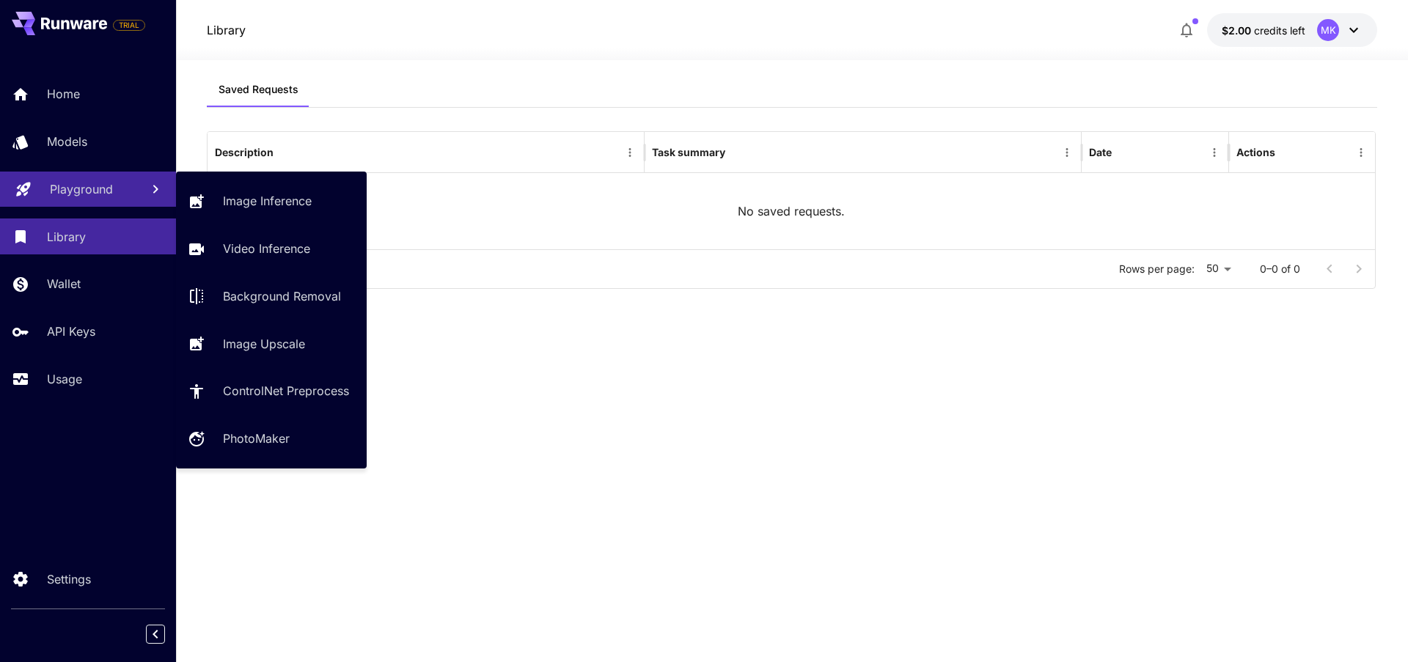
click at [84, 191] on p "Playground" at bounding box center [81, 189] width 63 height 18
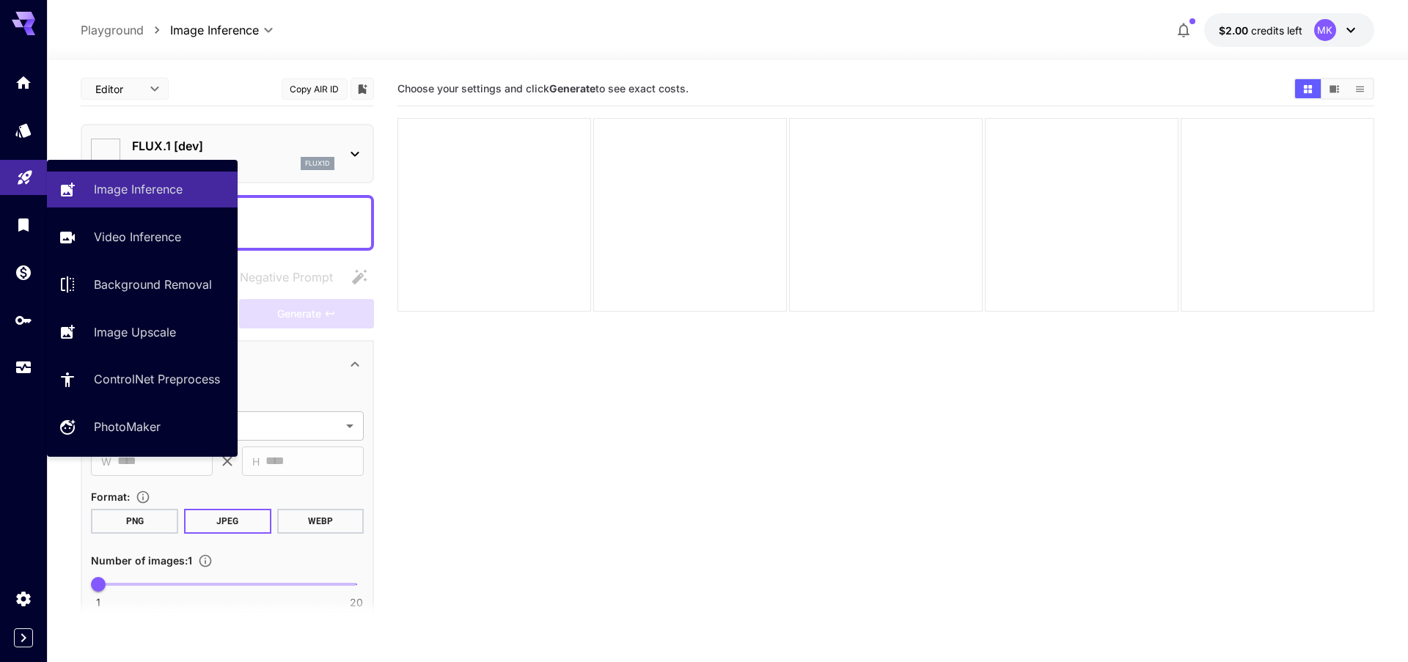
type input "**********"
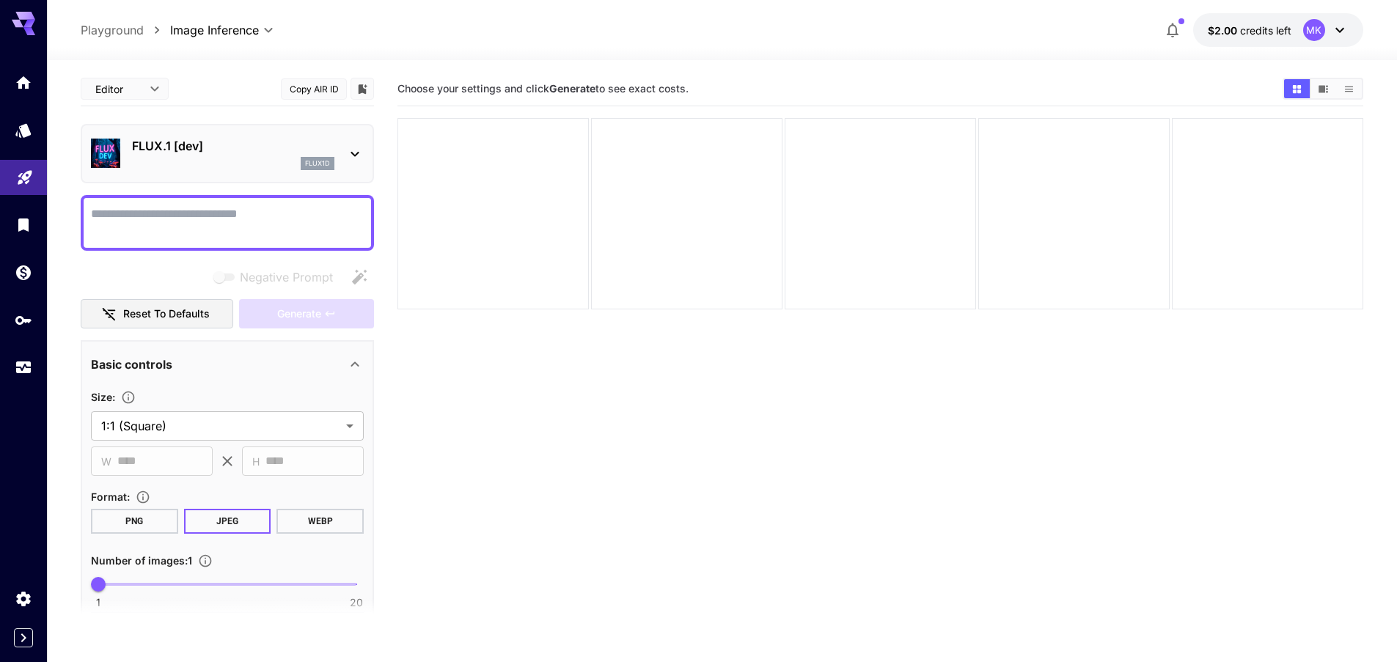
click at [196, 218] on textarea "Negative Prompt" at bounding box center [227, 222] width 273 height 35
click at [353, 154] on icon at bounding box center [354, 154] width 8 height 5
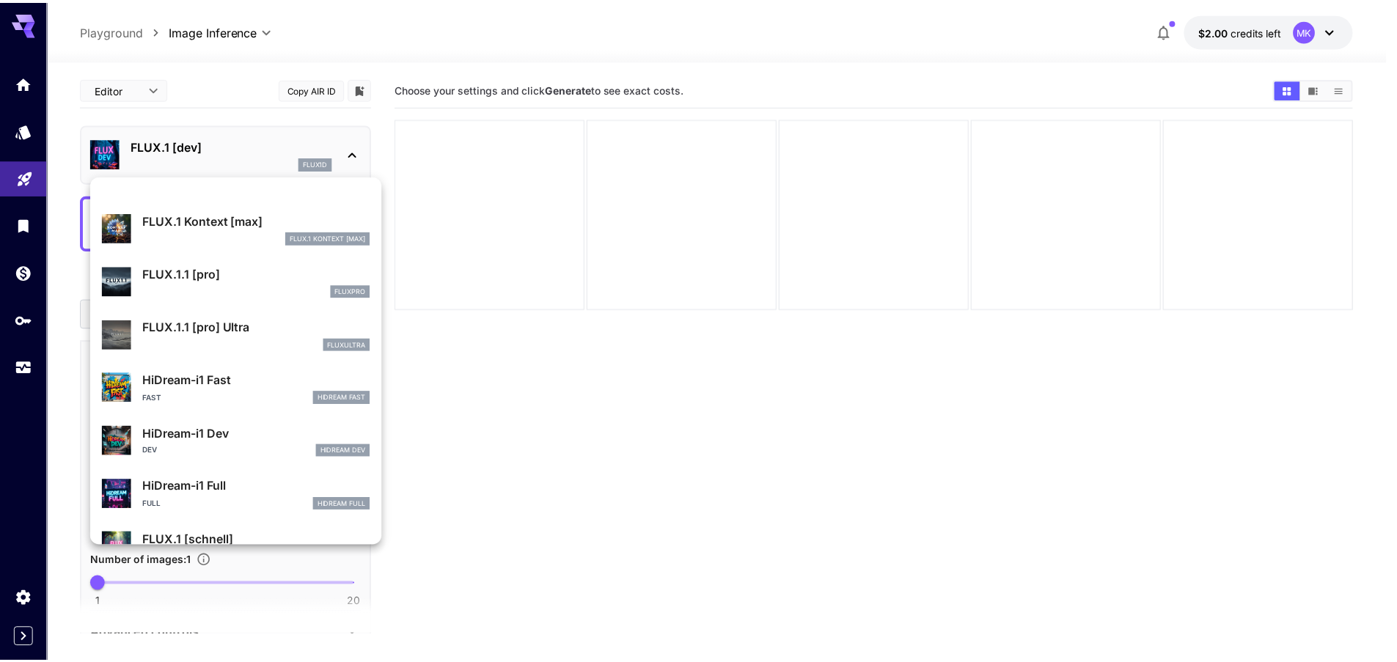
scroll to position [1133, 0]
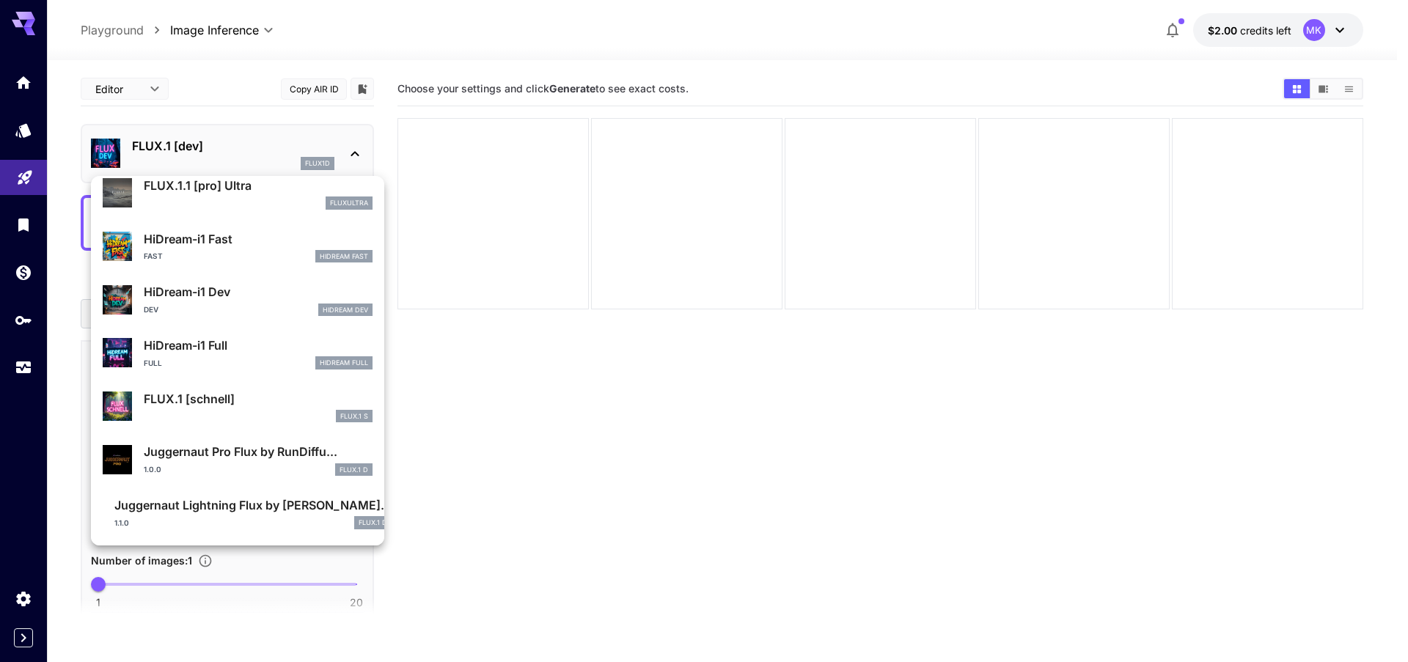
click at [602, 460] on div at bounding box center [704, 331] width 1408 height 662
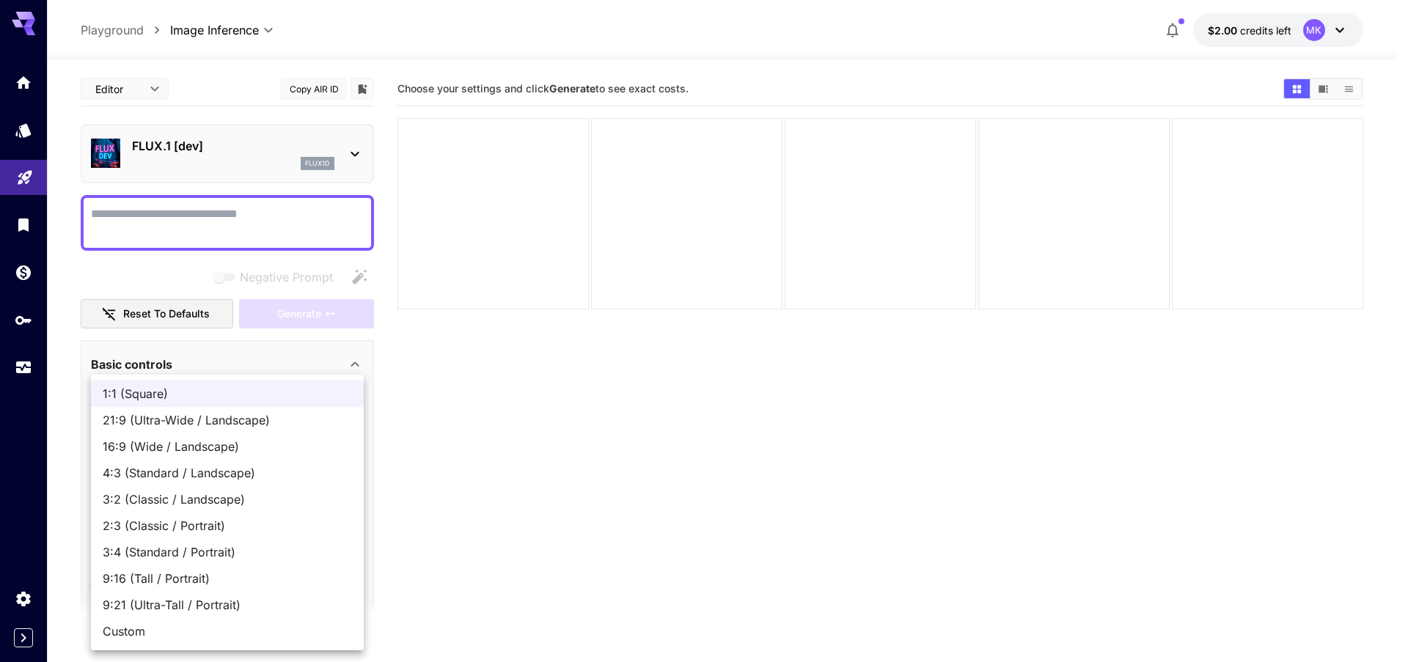
click at [347, 423] on body "**********" at bounding box center [704, 389] width 1408 height 778
click at [280, 446] on span "16:9 (Wide / Landscape)" at bounding box center [227, 447] width 249 height 18
type input "**********"
type input "****"
type input "***"
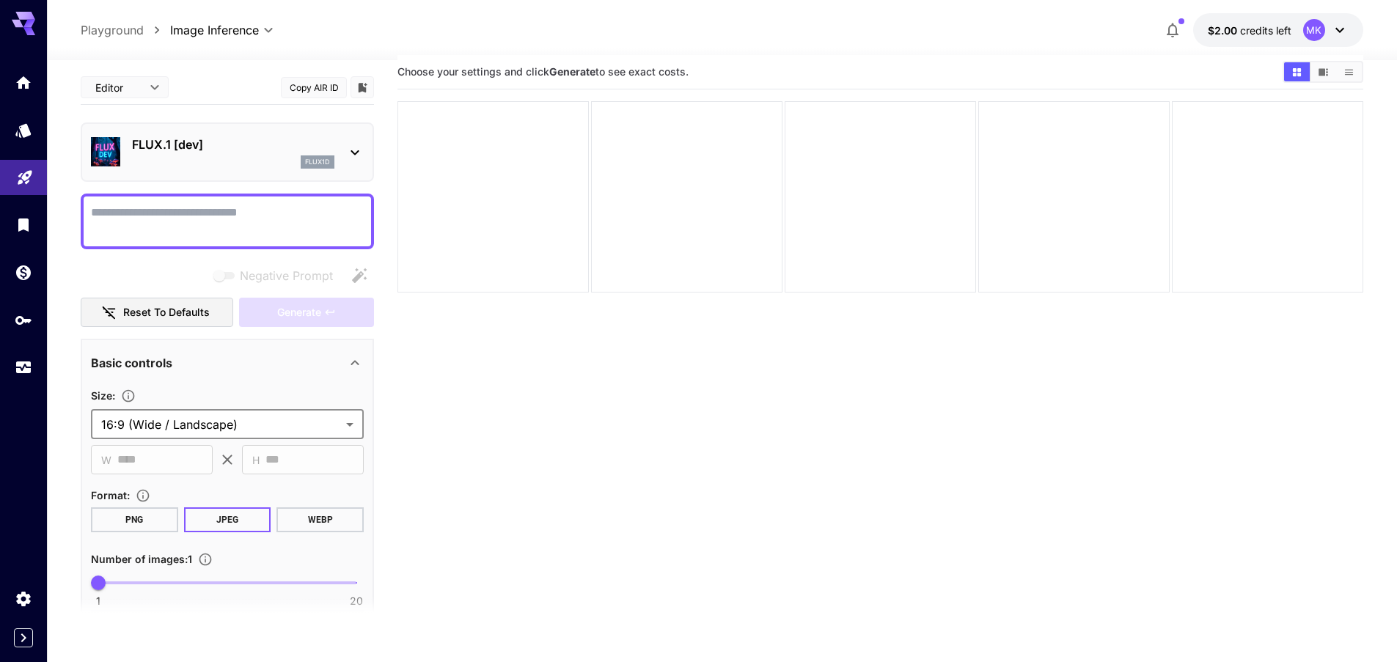
scroll to position [0, 0]
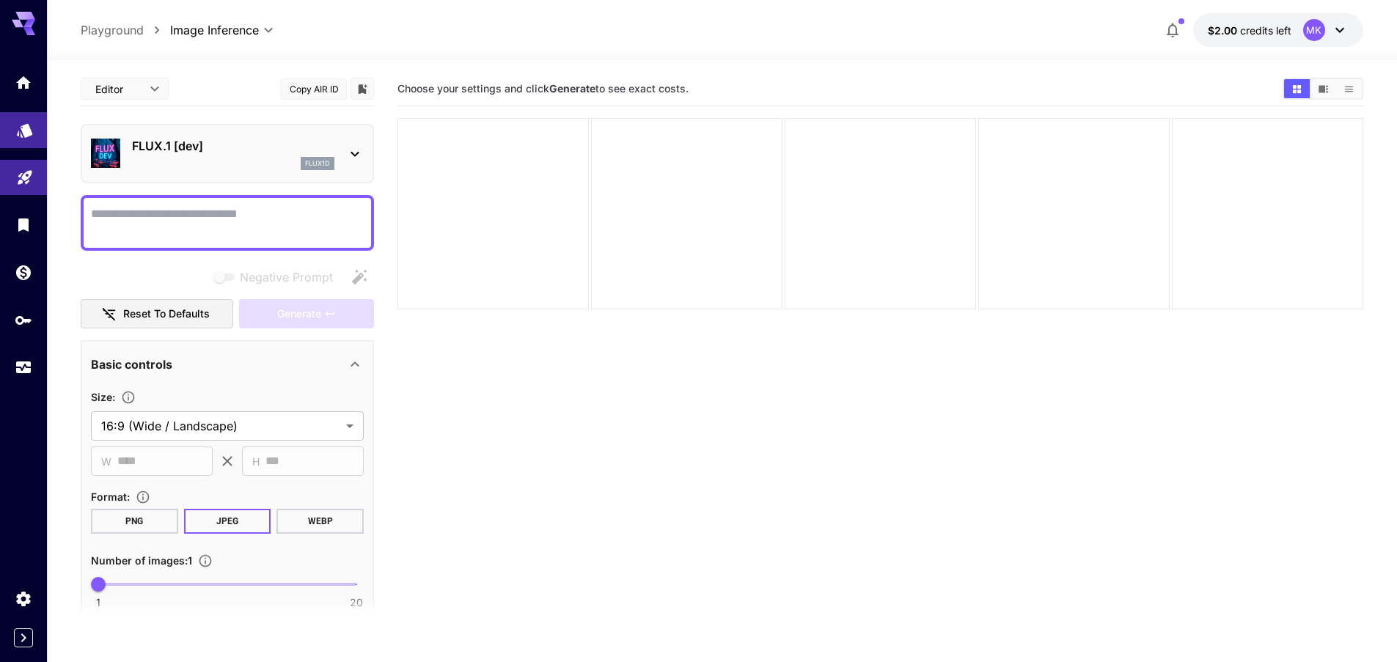
click at [21, 125] on icon "Models" at bounding box center [25, 126] width 18 height 18
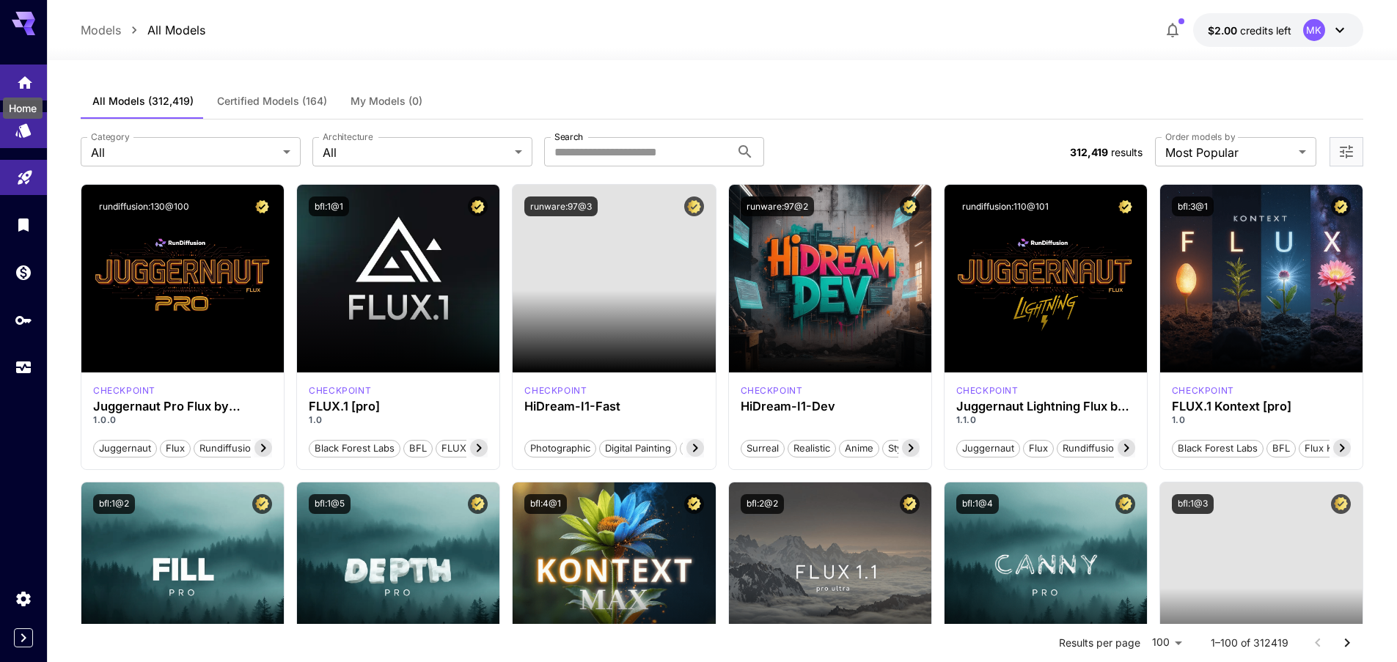
click at [26, 82] on icon "Home" at bounding box center [25, 78] width 15 height 12
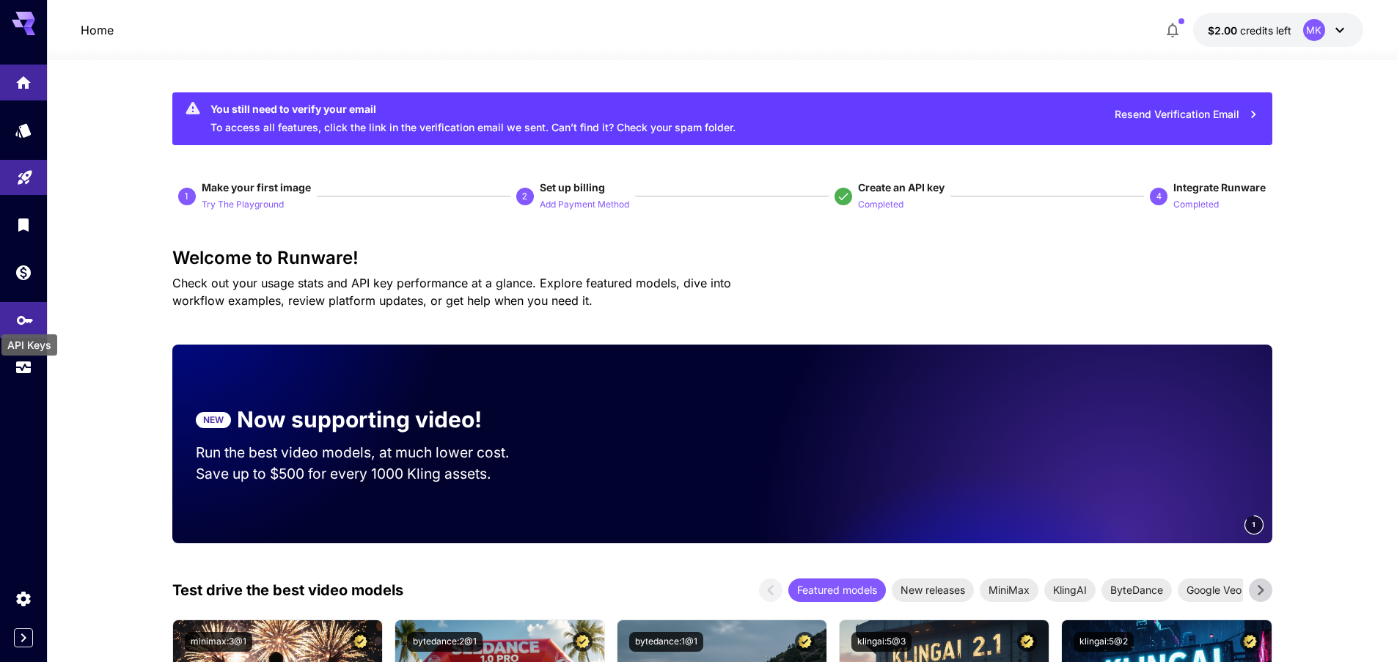
click at [25, 318] on icon "API Keys" at bounding box center [25, 315] width 16 height 9
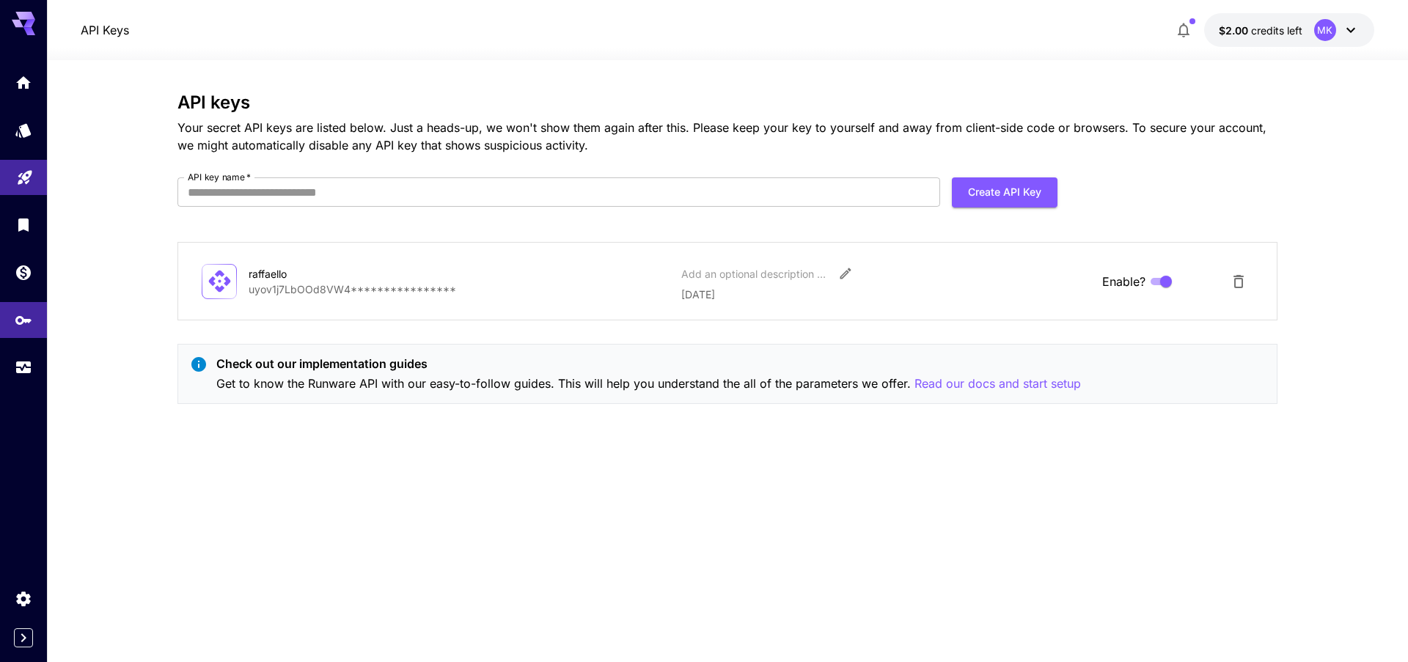
click at [26, 25] on icon at bounding box center [29, 24] width 12 height 8
click at [20, 87] on icon "Home" at bounding box center [25, 79] width 18 height 18
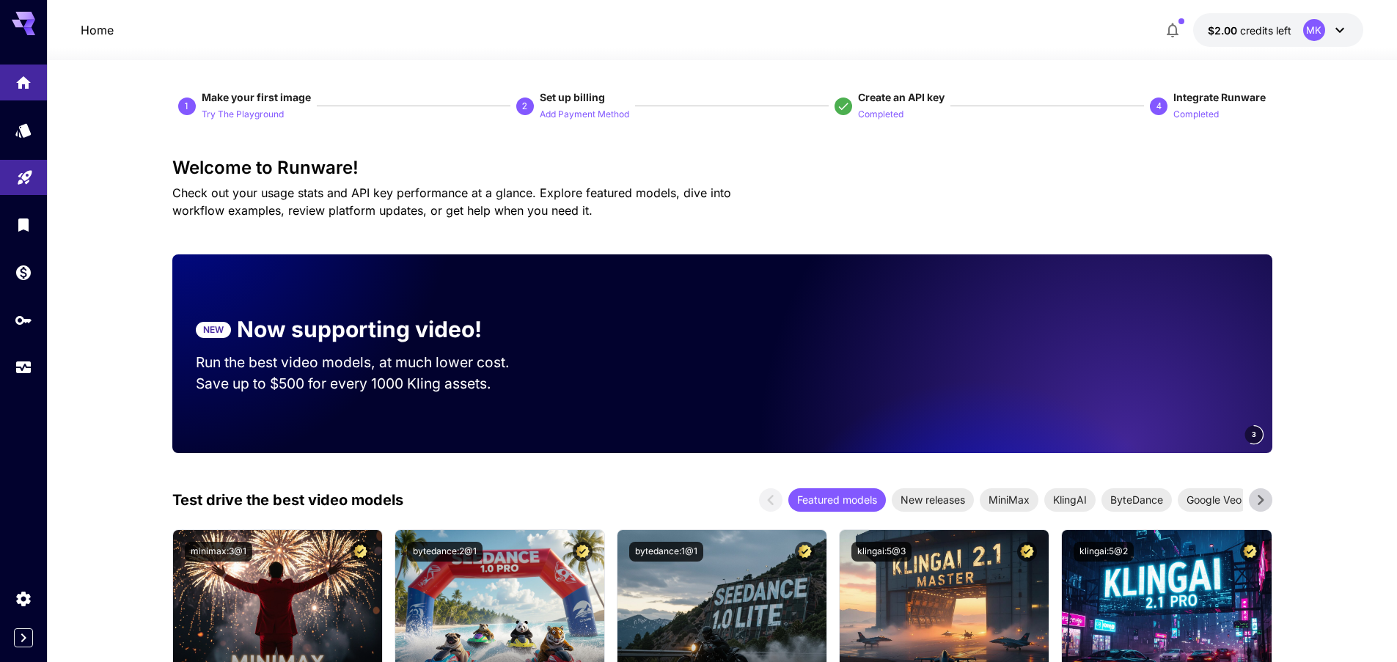
scroll to position [176, 0]
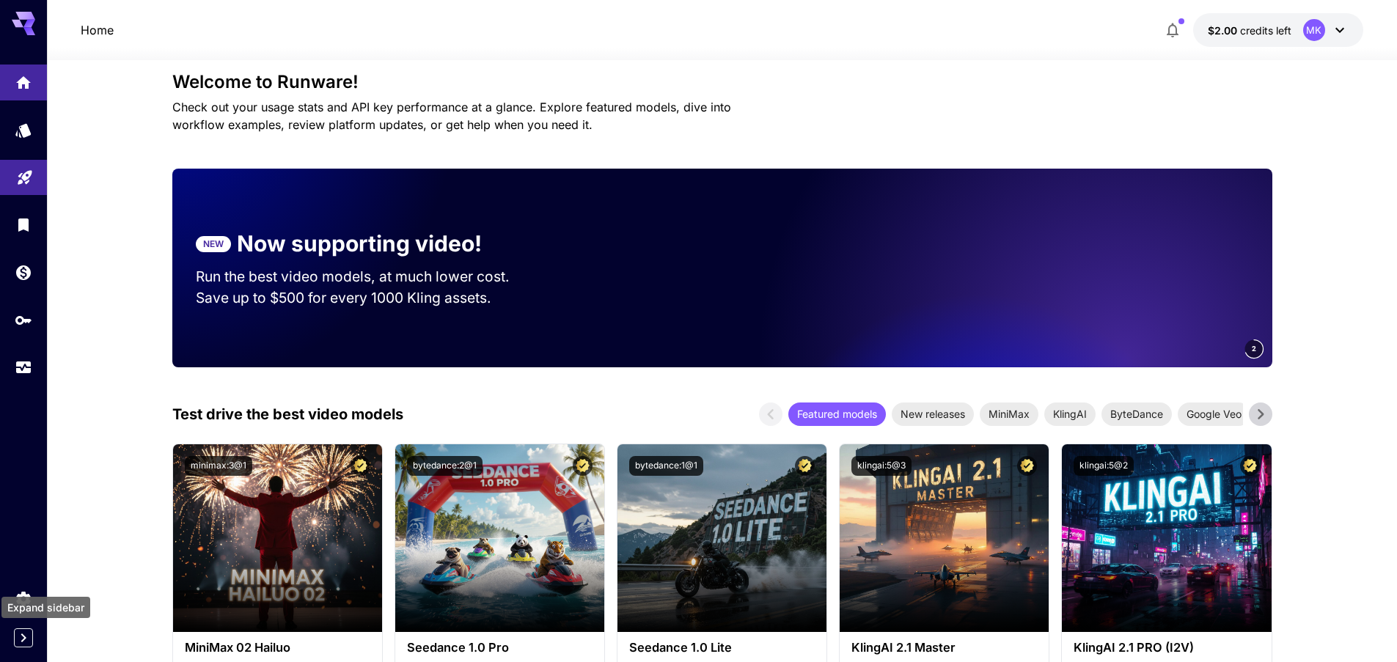
click at [27, 634] on icon "Expand sidebar" at bounding box center [24, 638] width 18 height 18
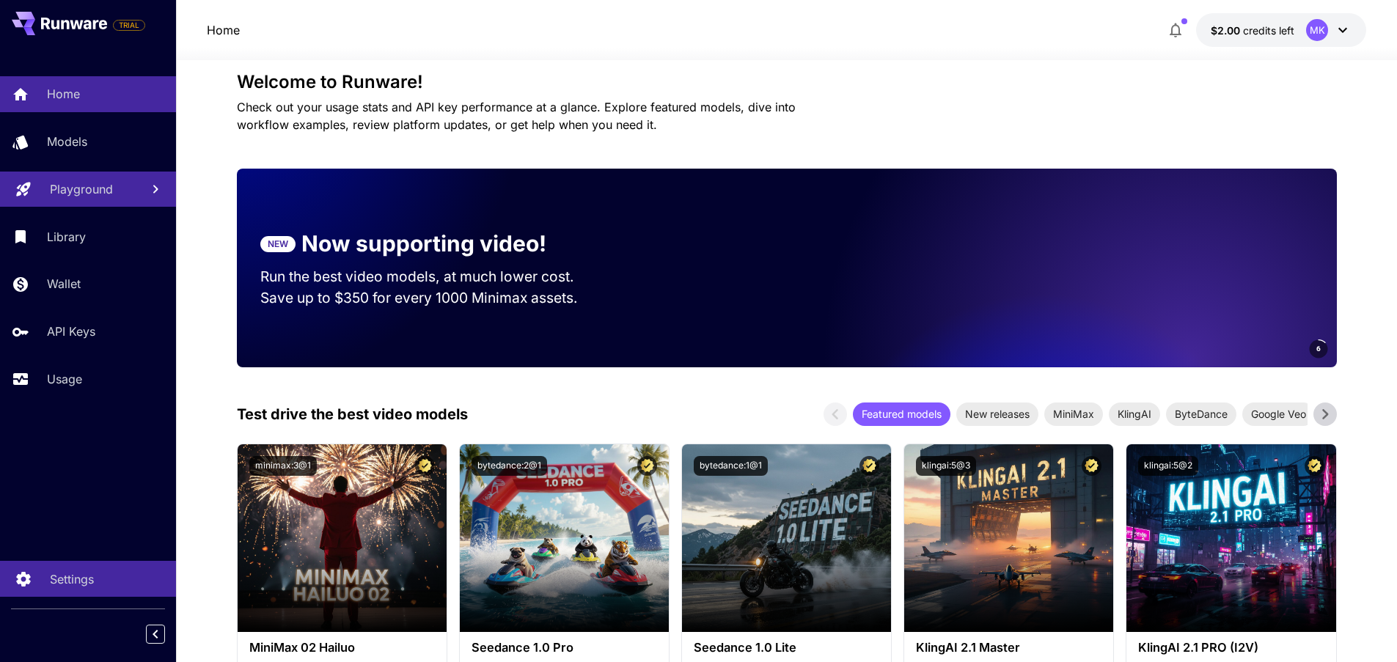
click at [74, 579] on p "Settings" at bounding box center [72, 579] width 44 height 18
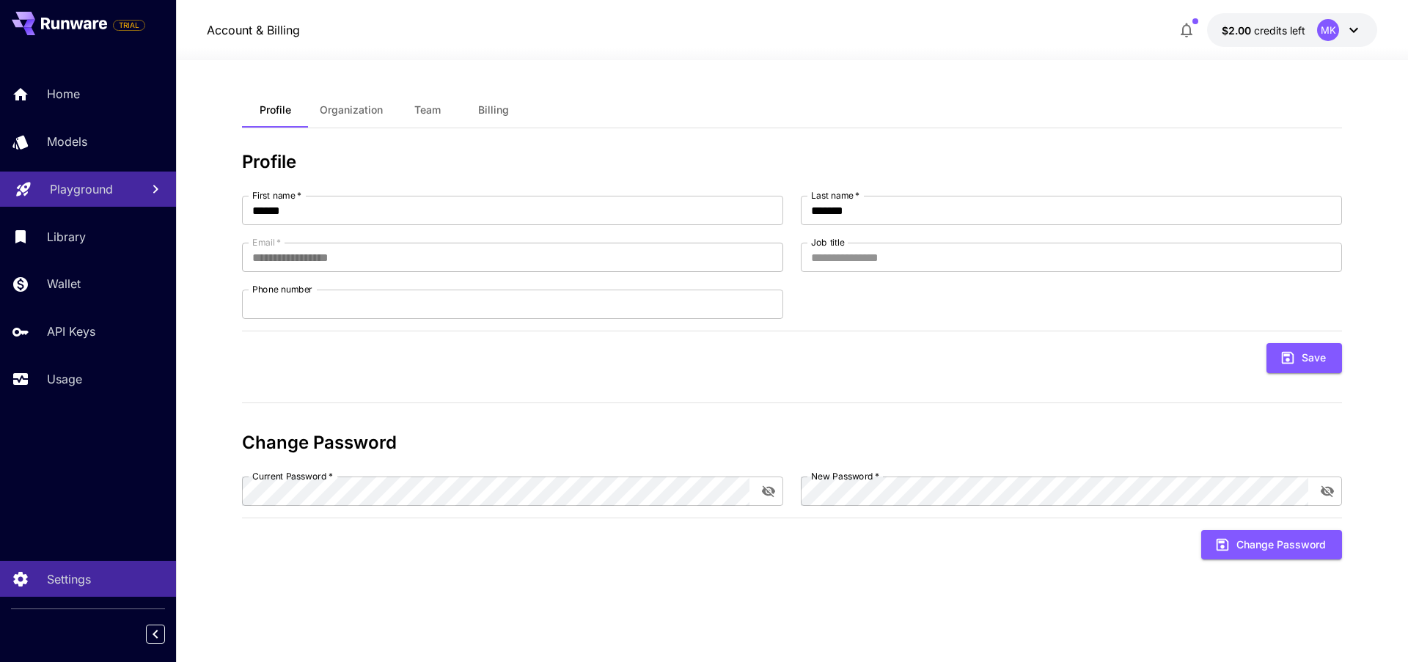
click at [353, 106] on span "Organization" at bounding box center [351, 109] width 63 height 13
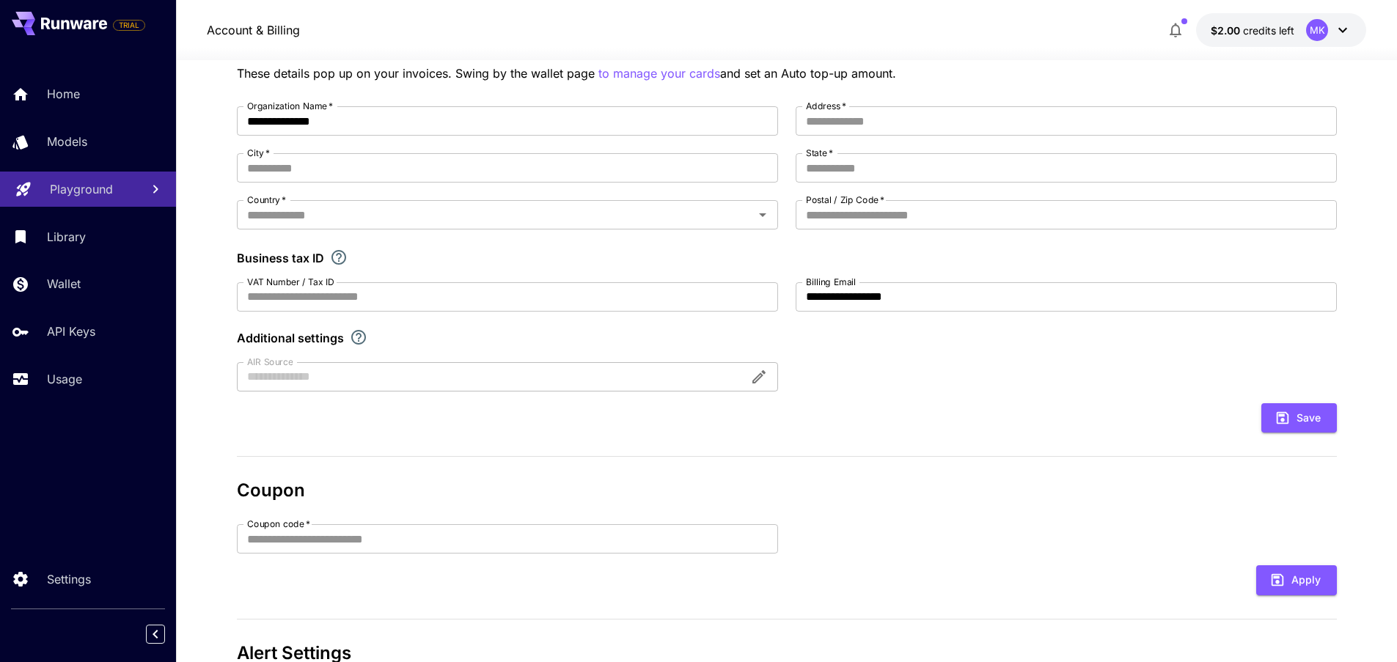
scroll to position [176, 0]
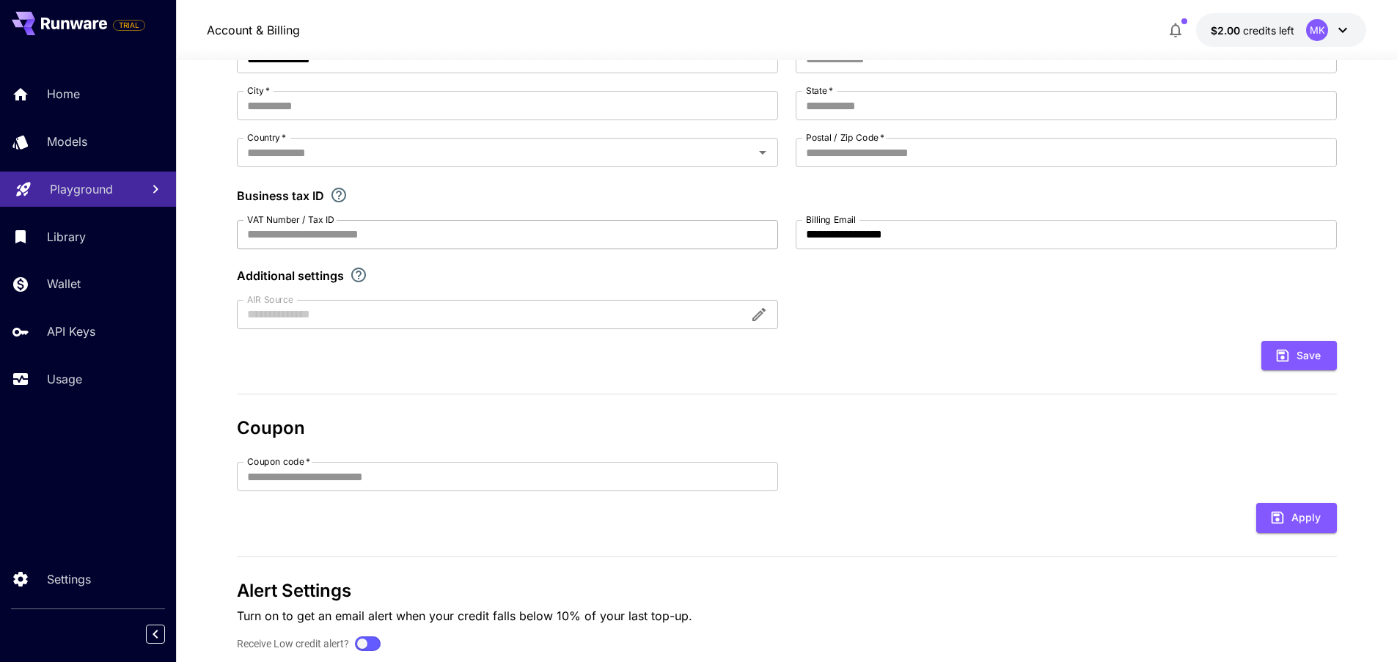
click at [444, 235] on input "VAT Number / Tax ID" at bounding box center [507, 234] width 541 height 29
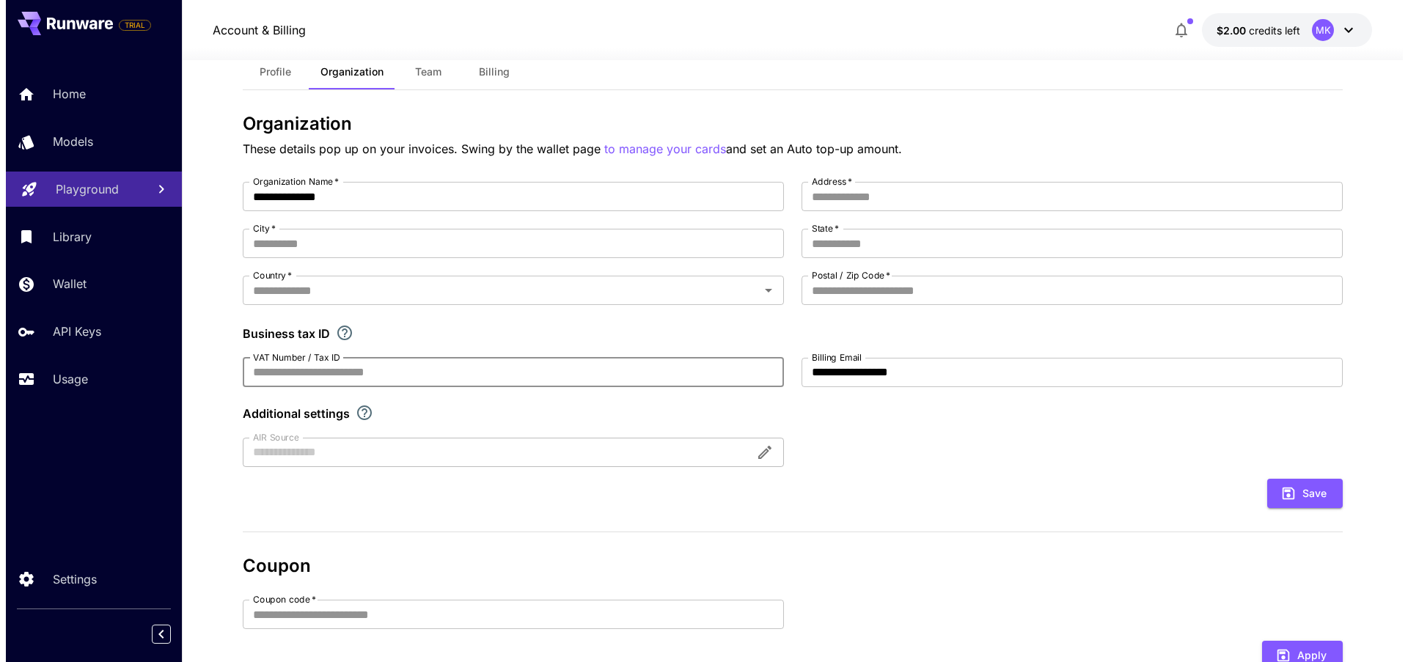
scroll to position [0, 0]
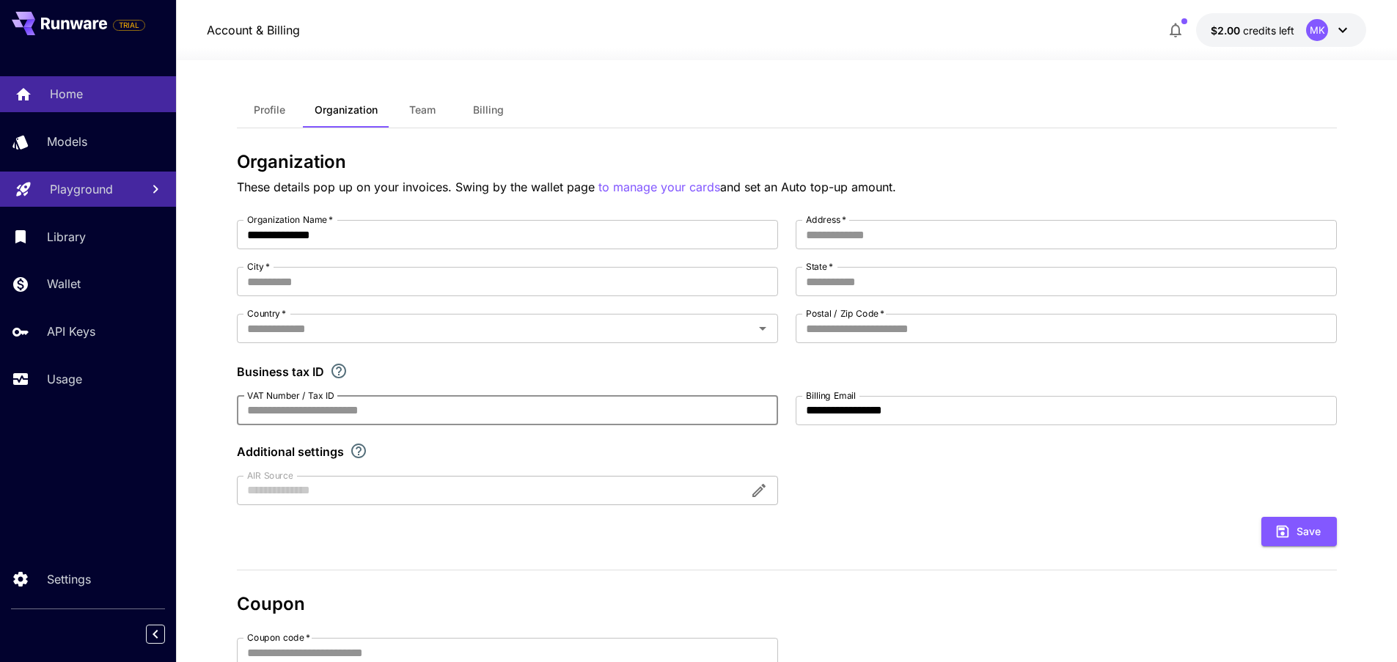
click at [65, 101] on p "Home" at bounding box center [66, 94] width 33 height 18
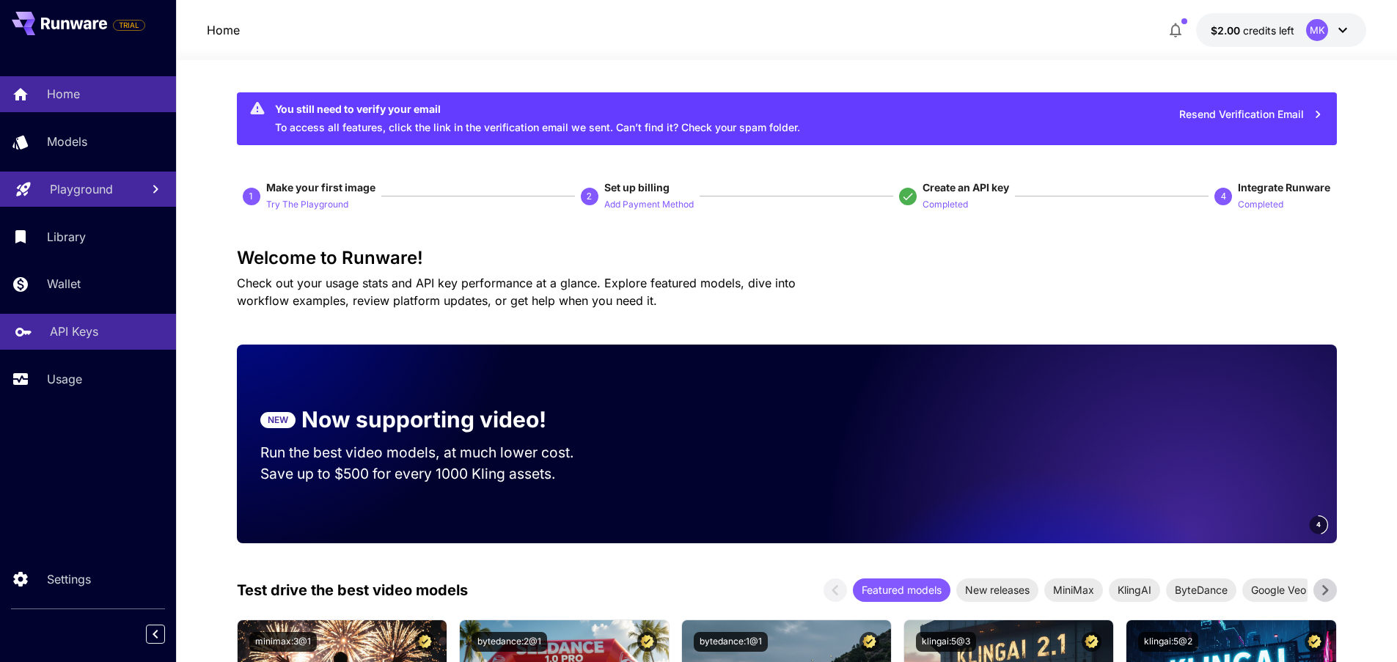
click at [71, 332] on p "API Keys" at bounding box center [74, 332] width 48 height 18
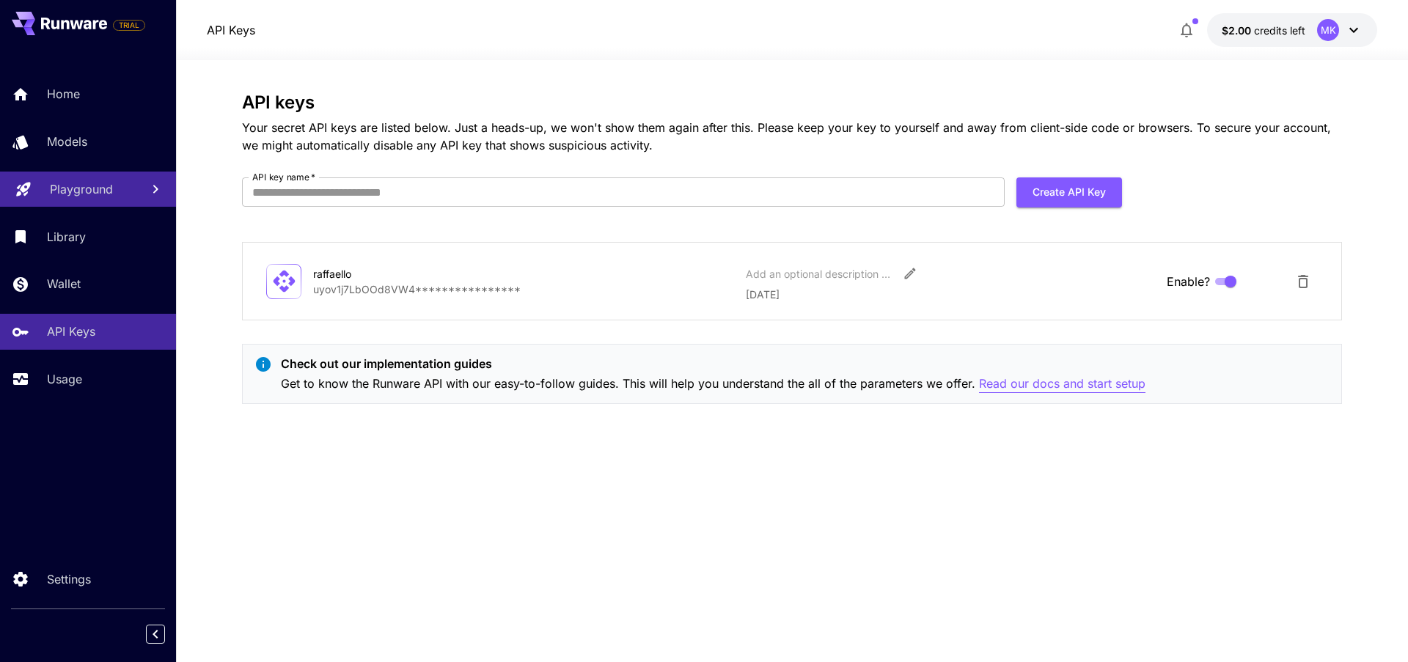
click at [1077, 386] on p "Read our docs and start setup" at bounding box center [1062, 384] width 166 height 18
